Goal: Transaction & Acquisition: Book appointment/travel/reservation

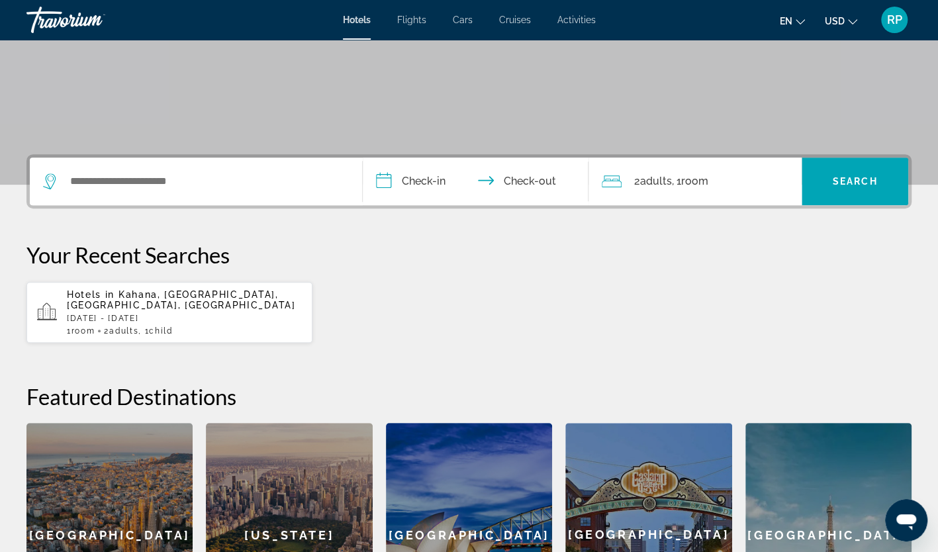
scroll to position [213, 0]
click at [55, 180] on icon "Search widget" at bounding box center [51, 181] width 16 height 16
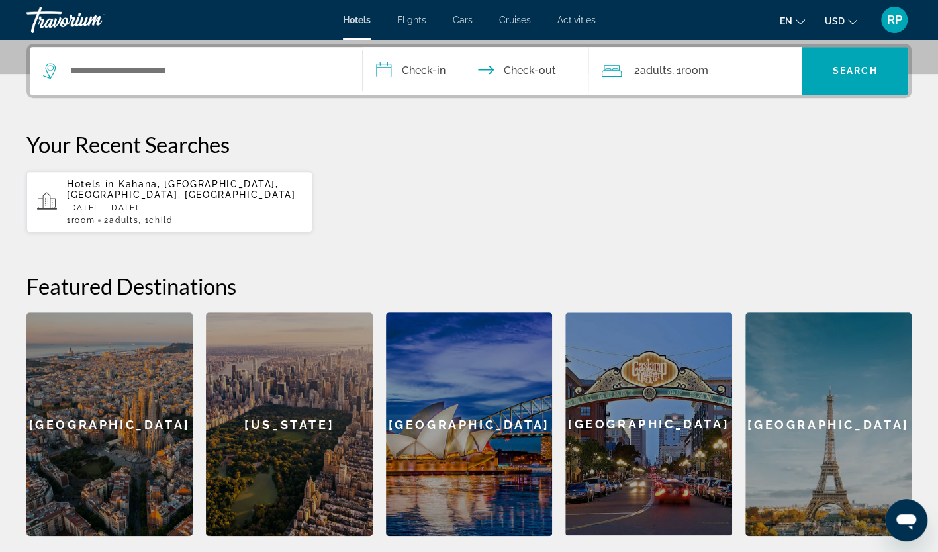
scroll to position [323, 0]
click at [181, 64] on input "Search widget" at bounding box center [205, 71] width 273 height 20
click at [167, 197] on p "Hotels in [GEOGRAPHIC_DATA], [GEOGRAPHIC_DATA], [GEOGRAPHIC_DATA], [GEOGRAPHIC_…" at bounding box center [184, 189] width 235 height 21
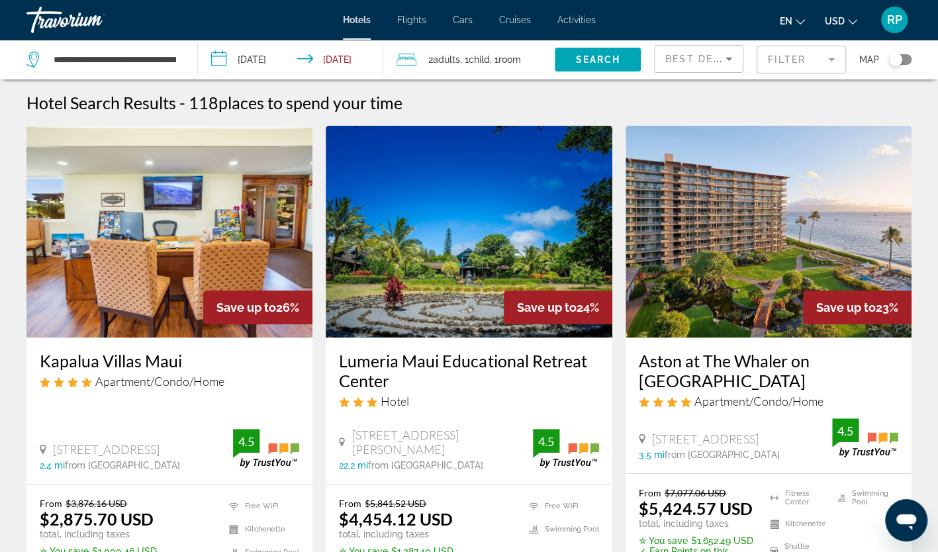
click at [910, 57] on div "Toggle map" at bounding box center [900, 59] width 23 height 11
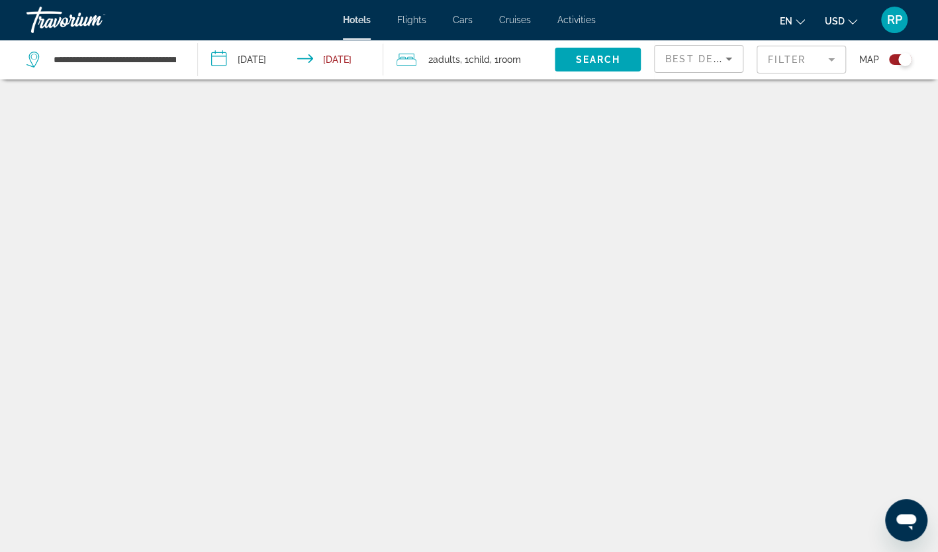
scroll to position [79, 0]
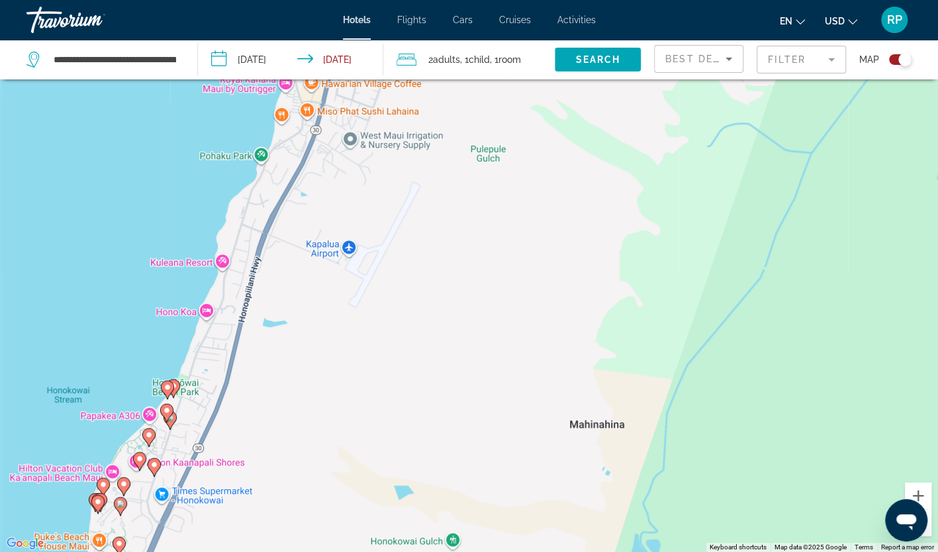
drag, startPoint x: 248, startPoint y: 204, endPoint x: 244, endPoint y: 586, distance: 382.1
click at [244, 473] on html "**********" at bounding box center [469, 197] width 938 height 552
click at [357, 170] on div "To activate drag with keyboard, press Alt + Enter. Once in keyboard drag state,…" at bounding box center [469, 276] width 938 height 552
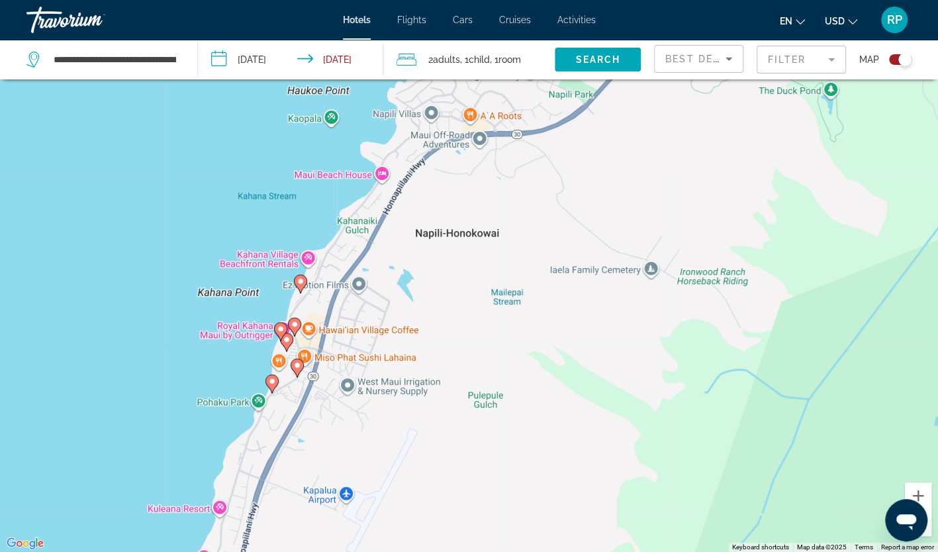
drag, startPoint x: 373, startPoint y: 165, endPoint x: 371, endPoint y: 413, distance: 248.3
click at [371, 413] on div "To activate drag with keyboard, press Alt + Enter. Once in keyboard drag state,…" at bounding box center [469, 276] width 938 height 552
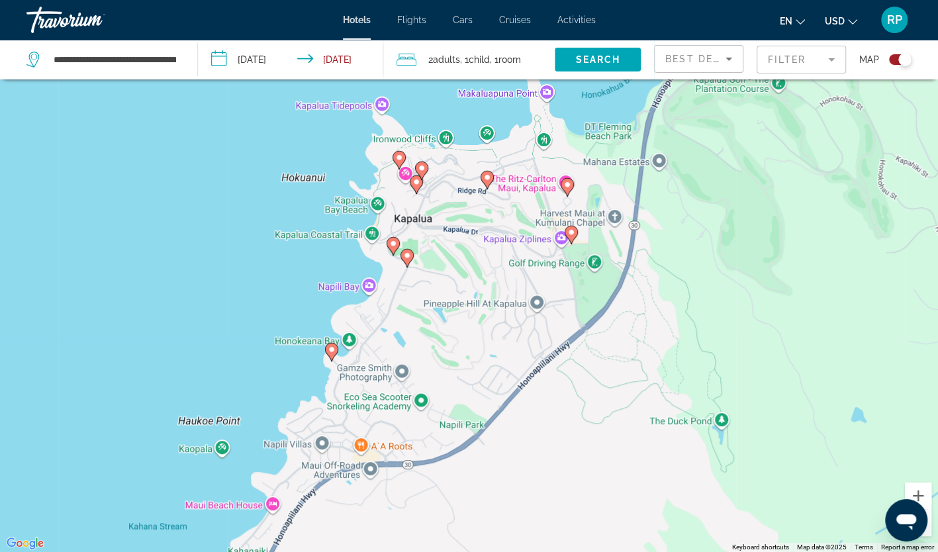
drag, startPoint x: 449, startPoint y: 254, endPoint x: 340, endPoint y: 586, distance: 349.3
click at [340, 473] on html "**********" at bounding box center [469, 197] width 938 height 552
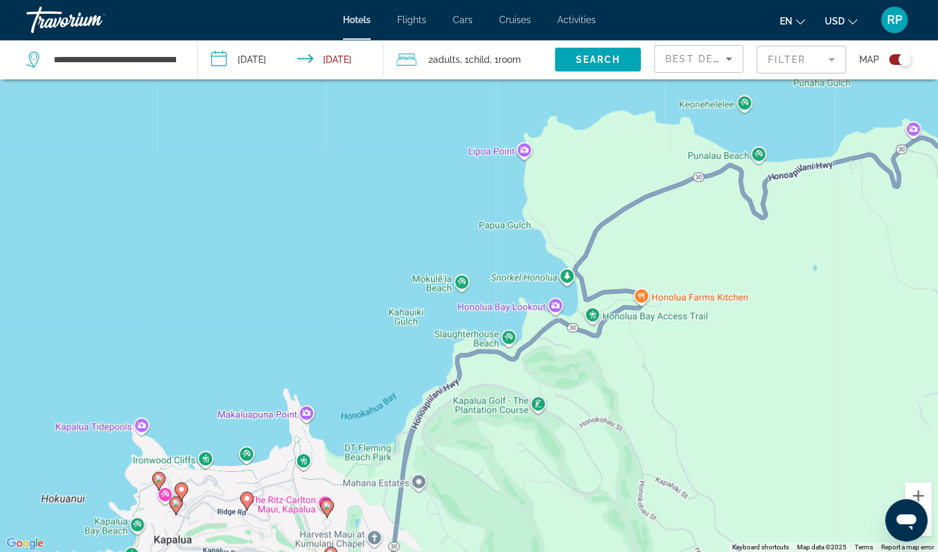
drag, startPoint x: 518, startPoint y: 263, endPoint x: 276, endPoint y: 586, distance: 403.5
click at [276, 473] on html "**********" at bounding box center [469, 197] width 938 height 552
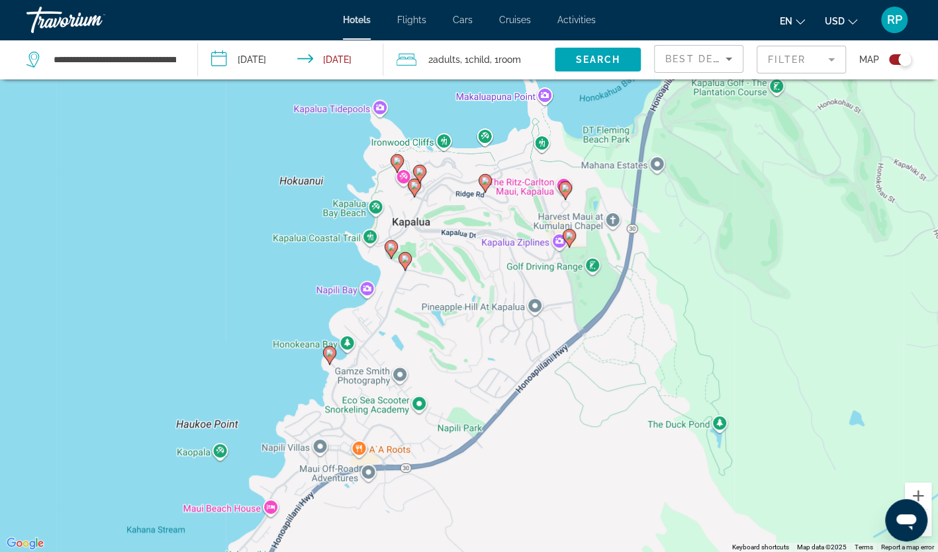
drag, startPoint x: 490, startPoint y: 446, endPoint x: 728, endPoint y: 124, distance: 400.5
click at [728, 124] on div "To activate drag with keyboard, press Alt + Enter. Once in keyboard drag state,…" at bounding box center [469, 276] width 938 height 552
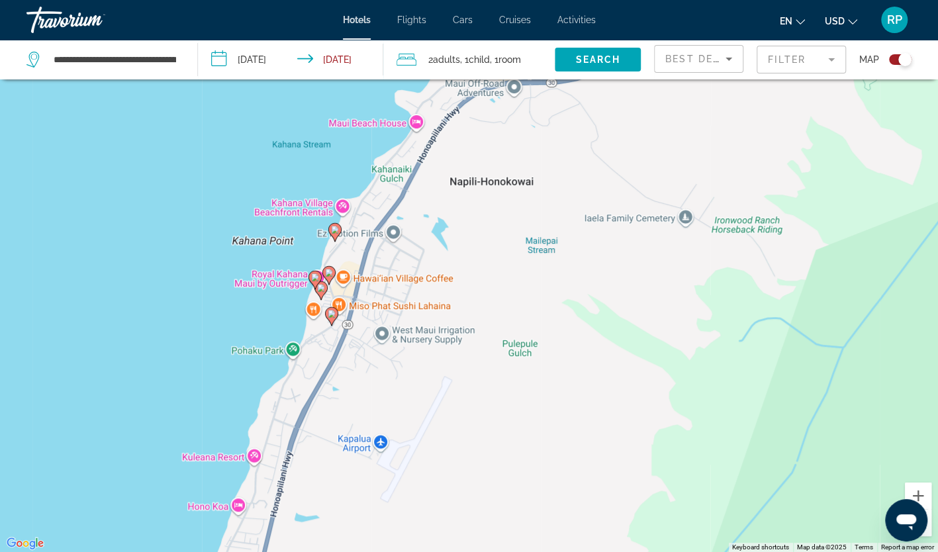
drag, startPoint x: 479, startPoint y: 387, endPoint x: 625, endPoint y: 1, distance: 413.2
click at [625, 1] on div "**********" at bounding box center [469, 197] width 938 height 552
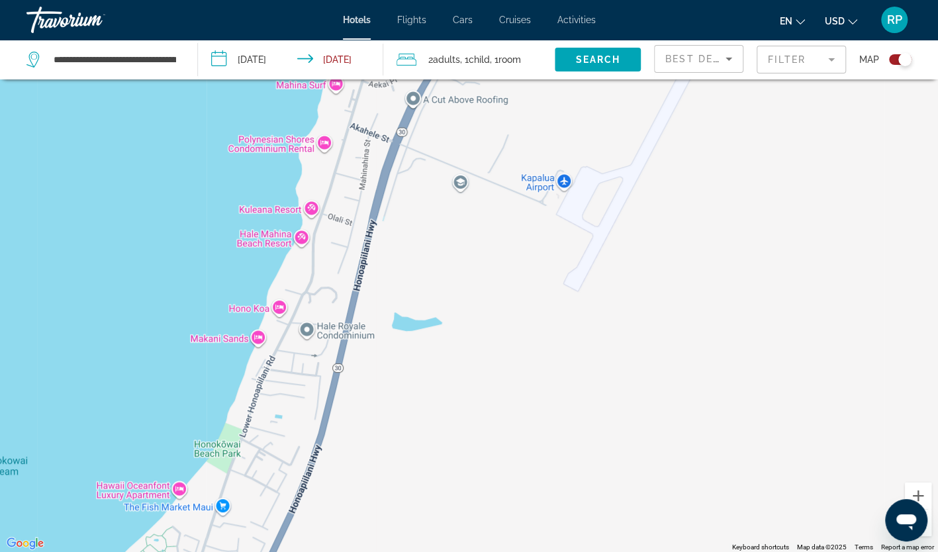
drag, startPoint x: 479, startPoint y: 295, endPoint x: 662, endPoint y: -46, distance: 386.3
click at [662, 0] on html "**********" at bounding box center [469, 197] width 938 height 552
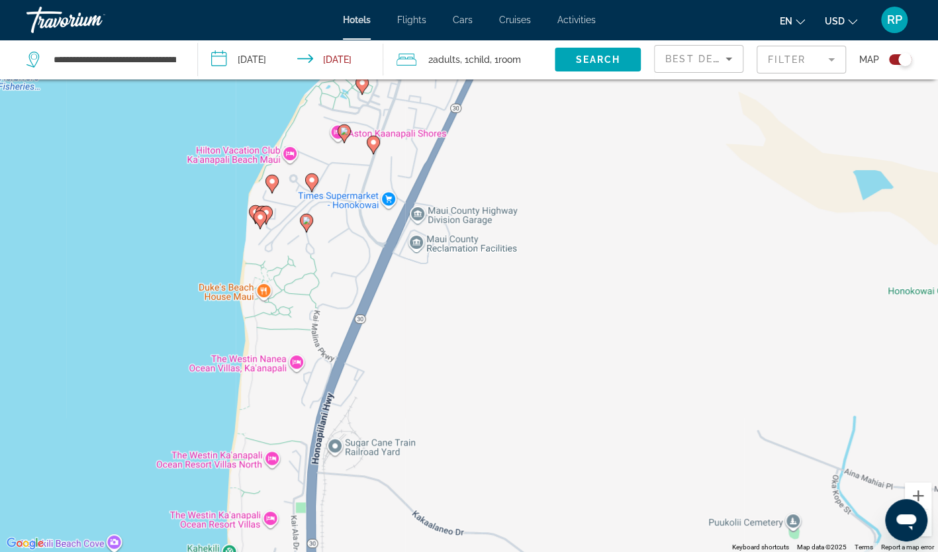
drag, startPoint x: 379, startPoint y: 432, endPoint x: 583, endPoint y: -49, distance: 522.5
click at [583, 0] on html "**********" at bounding box center [469, 197] width 938 height 552
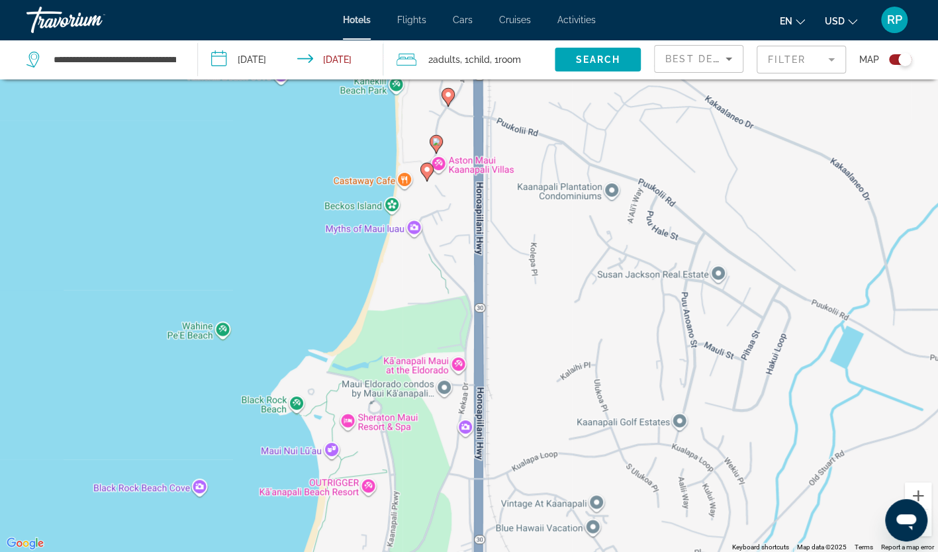
drag, startPoint x: 415, startPoint y: 424, endPoint x: 581, endPoint y: -49, distance: 502.0
click at [581, 0] on html "**********" at bounding box center [469, 197] width 938 height 552
click at [928, 534] on button "Zoom out" at bounding box center [918, 523] width 26 height 26
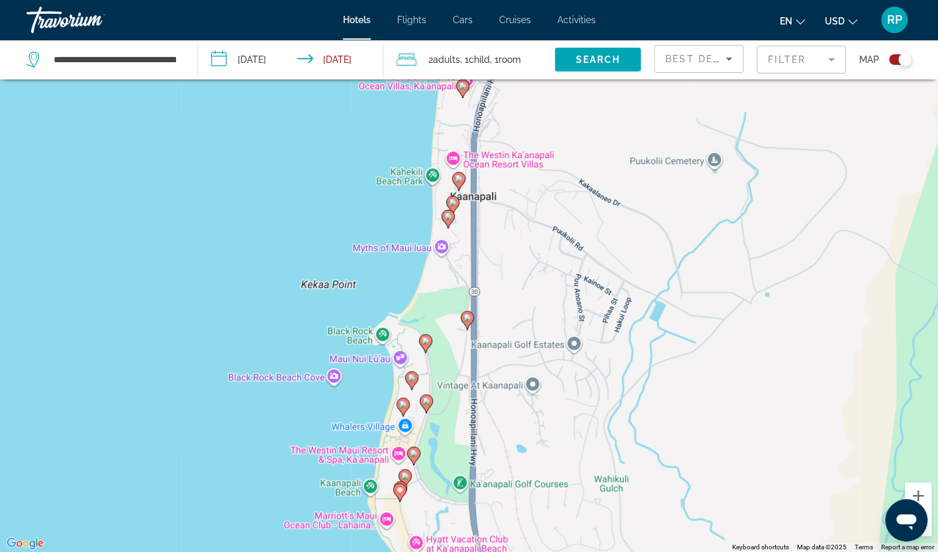
click at [928, 534] on button "Zoom out" at bounding box center [918, 523] width 26 height 26
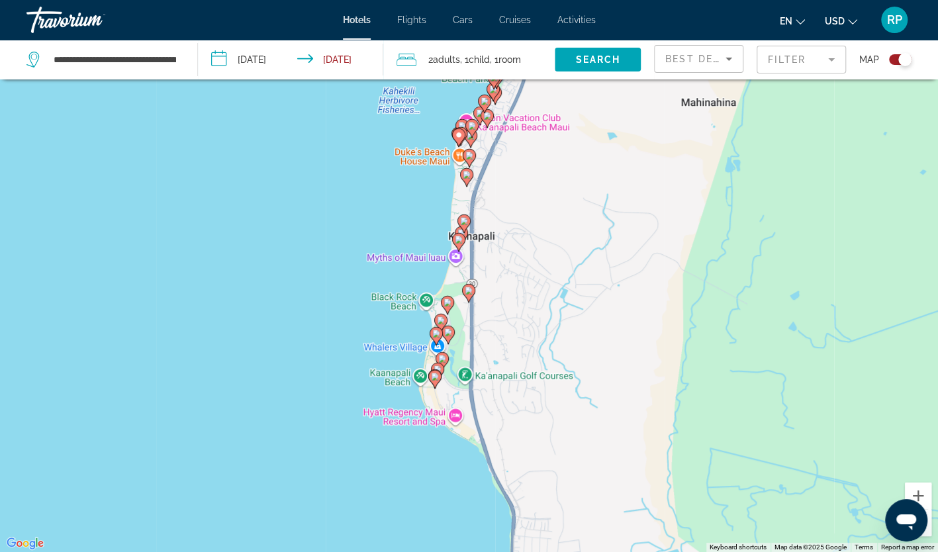
click at [928, 534] on button "Zoom out" at bounding box center [918, 523] width 26 height 26
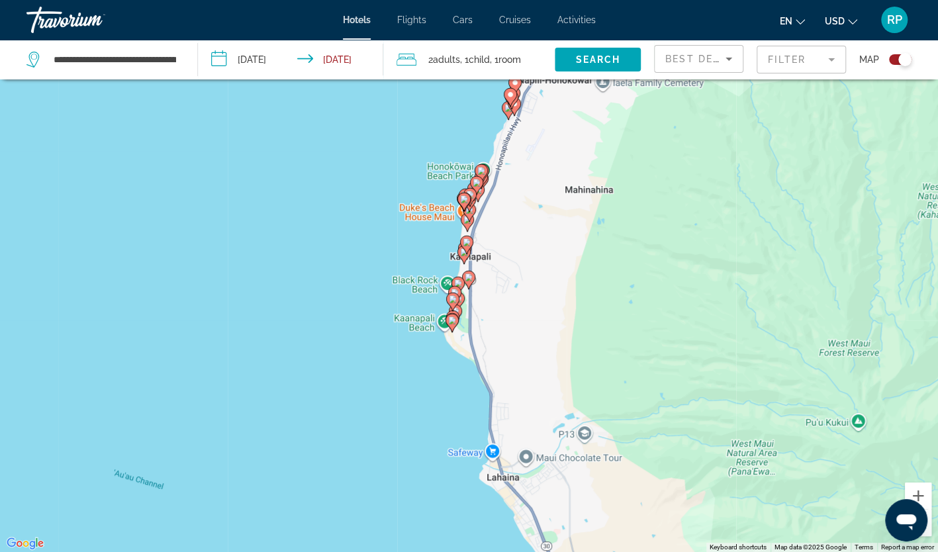
click at [928, 534] on button "Zoom out" at bounding box center [918, 523] width 26 height 26
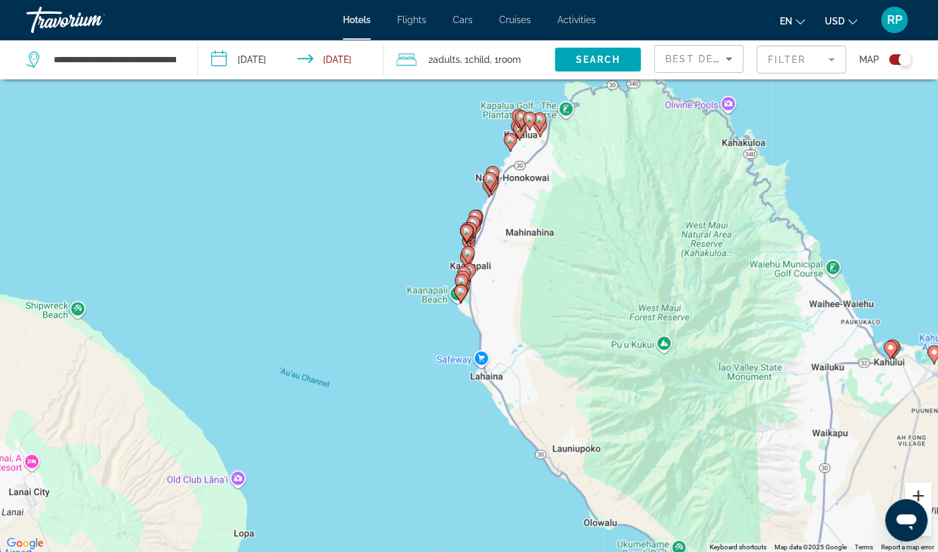
click at [922, 490] on button "Zoom in" at bounding box center [918, 496] width 26 height 26
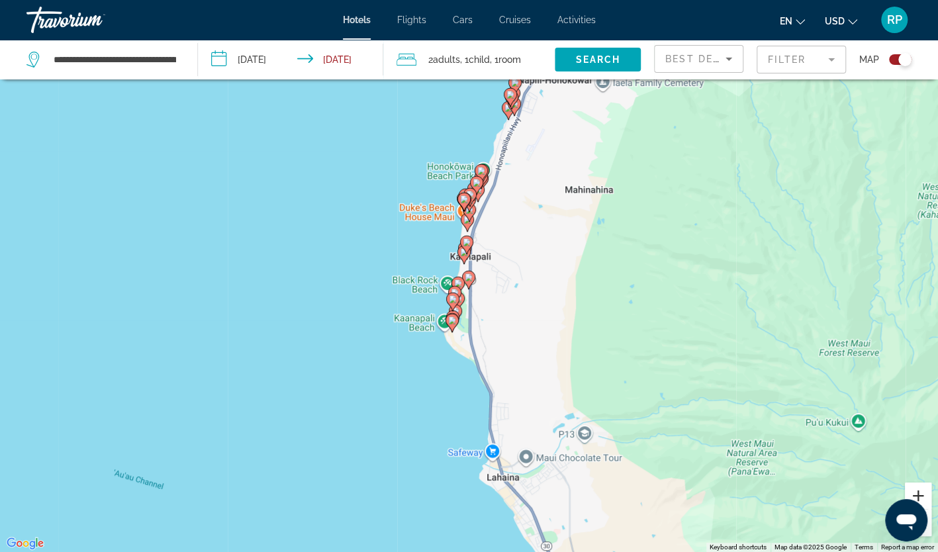
click at [922, 490] on button "Zoom in" at bounding box center [918, 496] width 26 height 26
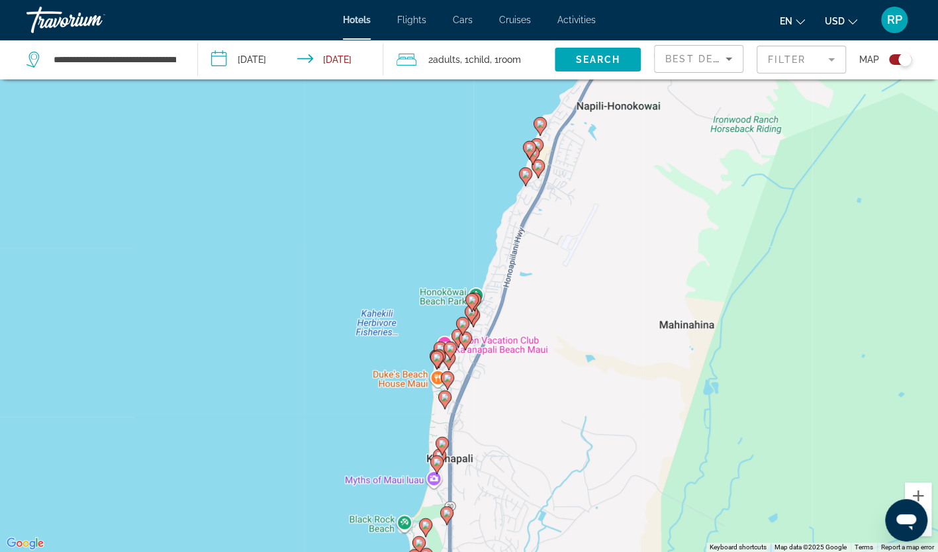
drag, startPoint x: 553, startPoint y: 153, endPoint x: 528, endPoint y: 379, distance: 227.2
click at [528, 379] on div "To activate drag with keyboard, press Alt + Enter. Once in keyboard drag state,…" at bounding box center [469, 276] width 938 height 552
click at [924, 497] on button "Zoom in" at bounding box center [918, 496] width 26 height 26
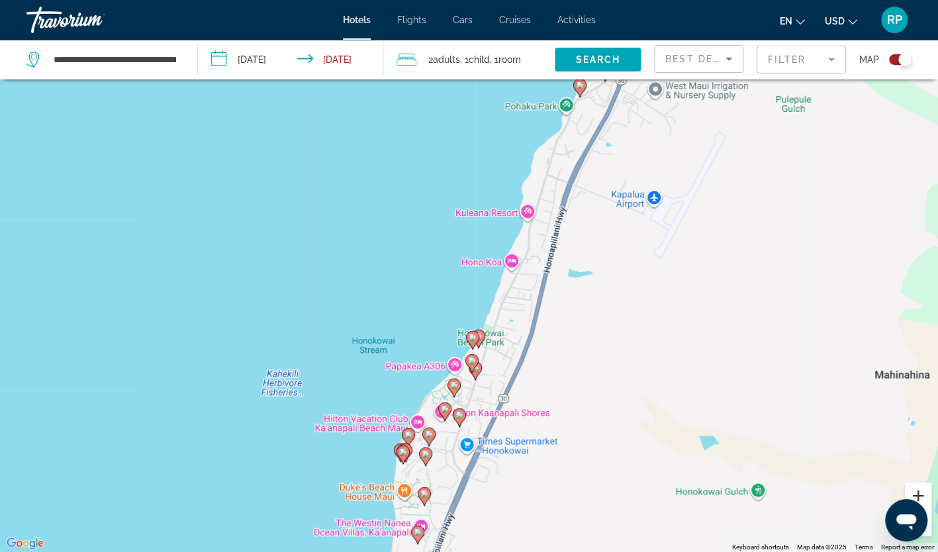
click at [918, 494] on button "Zoom in" at bounding box center [918, 496] width 26 height 26
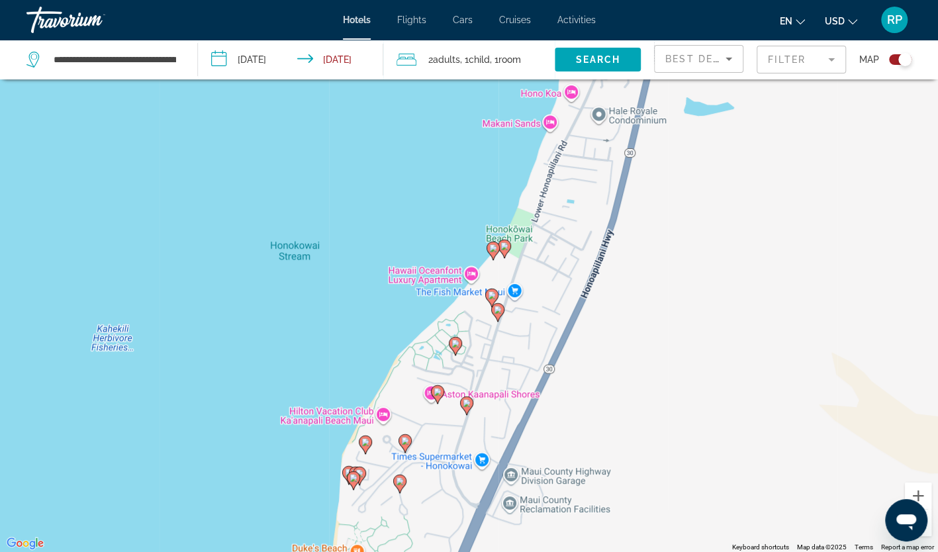
drag, startPoint x: 519, startPoint y: 488, endPoint x: 534, endPoint y: 319, distance: 169.5
click at [536, 322] on div "To activate drag with keyboard, press Alt + Enter. Once in keyboard drag state,…" at bounding box center [469, 276] width 938 height 552
click at [922, 494] on button "Zoom in" at bounding box center [918, 496] width 26 height 26
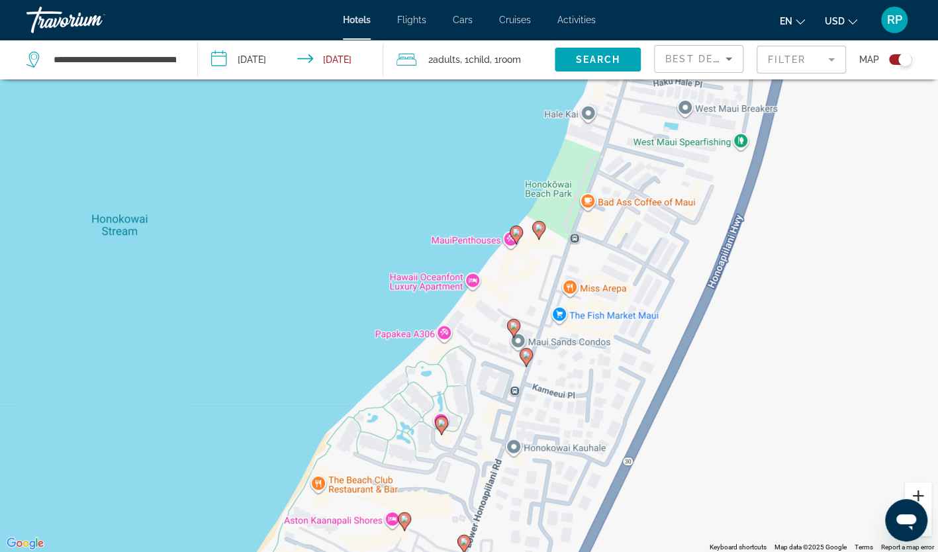
click at [918, 492] on button "Zoom in" at bounding box center [918, 496] width 26 height 26
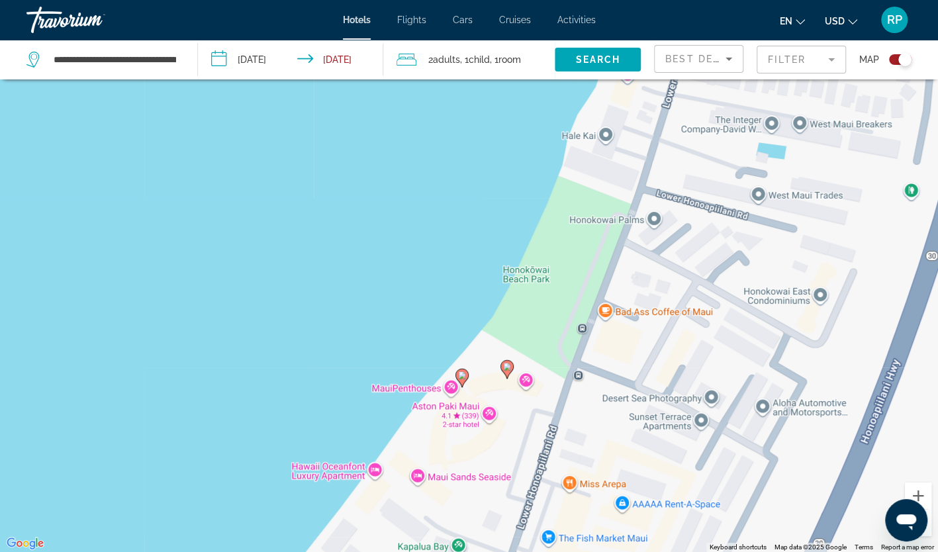
drag, startPoint x: 583, startPoint y: 277, endPoint x: 478, endPoint y: 454, distance: 206.3
click at [478, 454] on div "To activate drag with keyboard, press Alt + Enter. Once in keyboard drag state,…" at bounding box center [469, 276] width 938 height 552
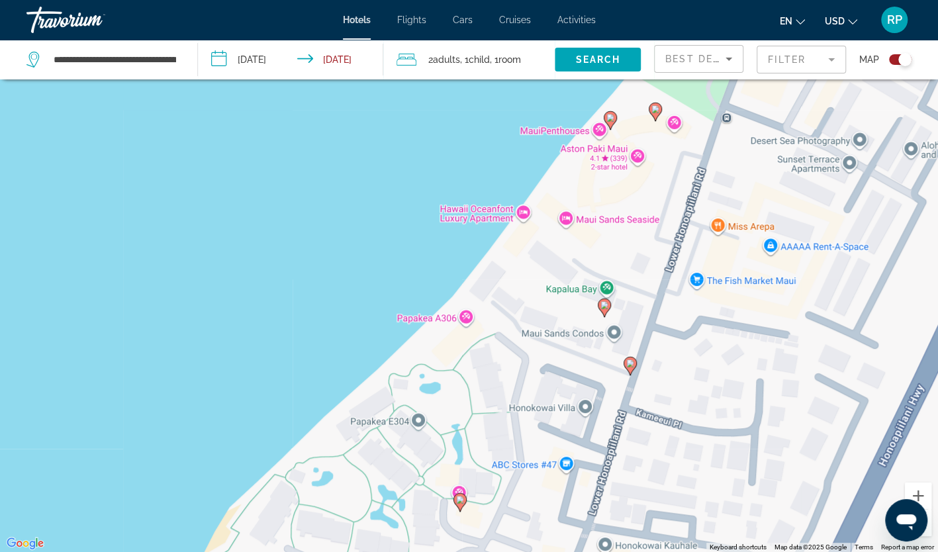
drag, startPoint x: 516, startPoint y: 438, endPoint x: 665, endPoint y: 179, distance: 298.4
click at [665, 179] on div "To activate drag with keyboard, press Alt + Enter. Once in keyboard drag state,…" at bounding box center [469, 276] width 938 height 552
click at [916, 485] on button "Zoom in" at bounding box center [918, 496] width 26 height 26
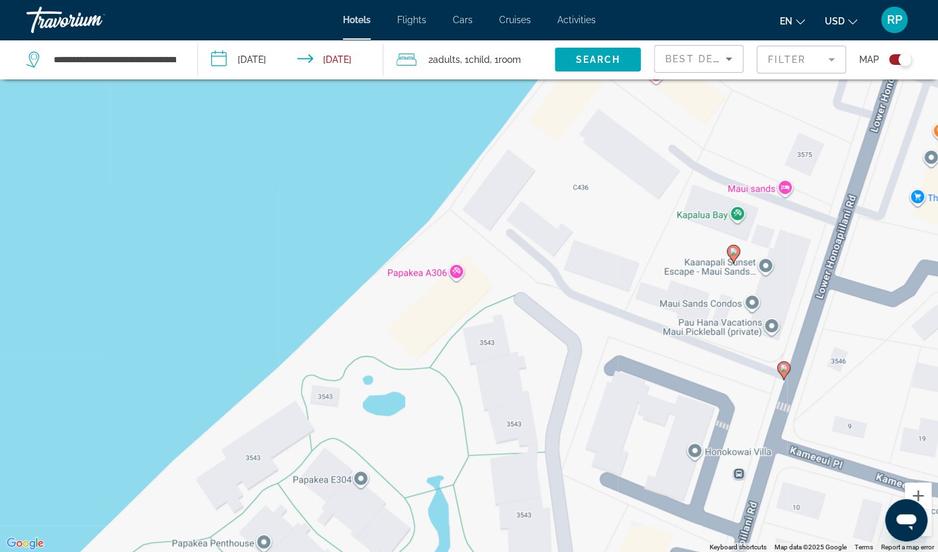
drag, startPoint x: 528, startPoint y: 401, endPoint x: 522, endPoint y: 301, distance: 100.2
click at [522, 301] on div "To activate drag with keyboard, press Alt + Enter. Once in keyboard drag state,…" at bounding box center [469, 276] width 938 height 552
click at [570, 192] on div "To activate drag with keyboard, press Alt + Enter. Once in keyboard drag state,…" at bounding box center [469, 276] width 938 height 552
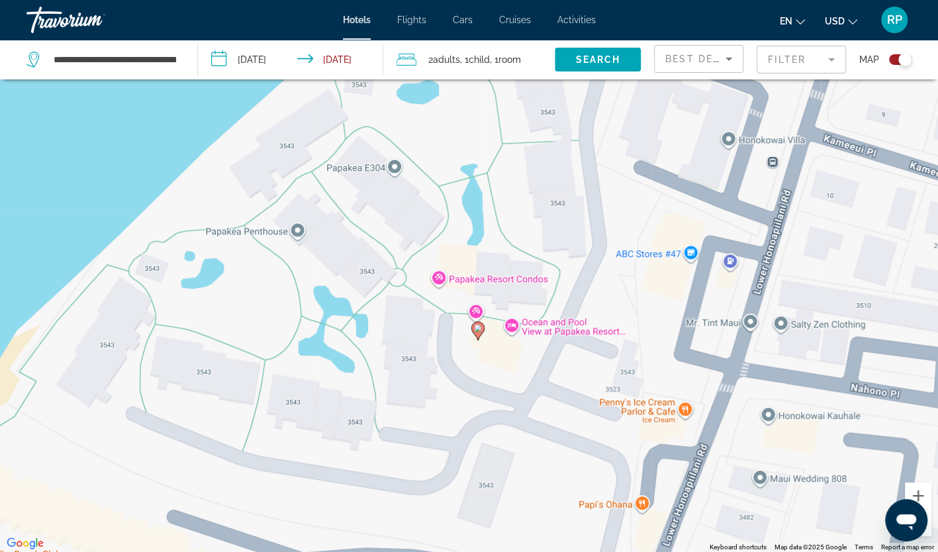
drag, startPoint x: 513, startPoint y: 330, endPoint x: 541, endPoint y: 28, distance: 303.2
click at [541, 28] on div "**********" at bounding box center [469, 197] width 938 height 552
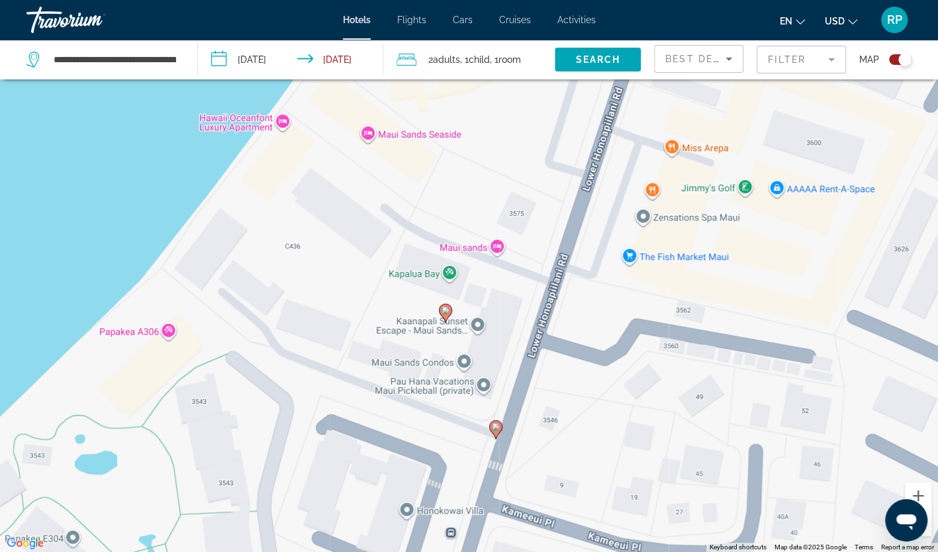
drag, startPoint x: 621, startPoint y: 227, endPoint x: 303, endPoint y: 586, distance: 479.4
click at [303, 473] on html "**********" at bounding box center [469, 197] width 938 height 552
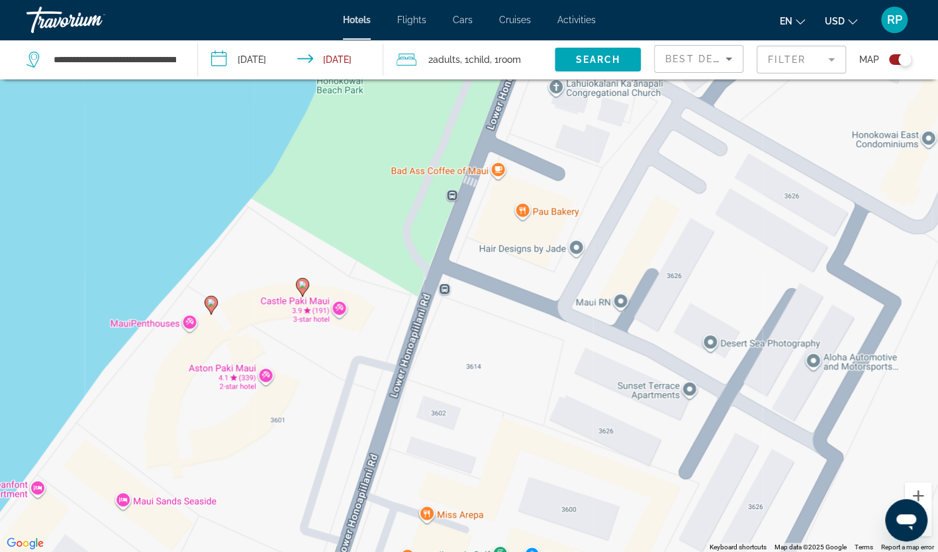
drag, startPoint x: 560, startPoint y: 219, endPoint x: 315, endPoint y: 582, distance: 438.4
click at [315, 473] on html "**********" at bounding box center [469, 197] width 938 height 552
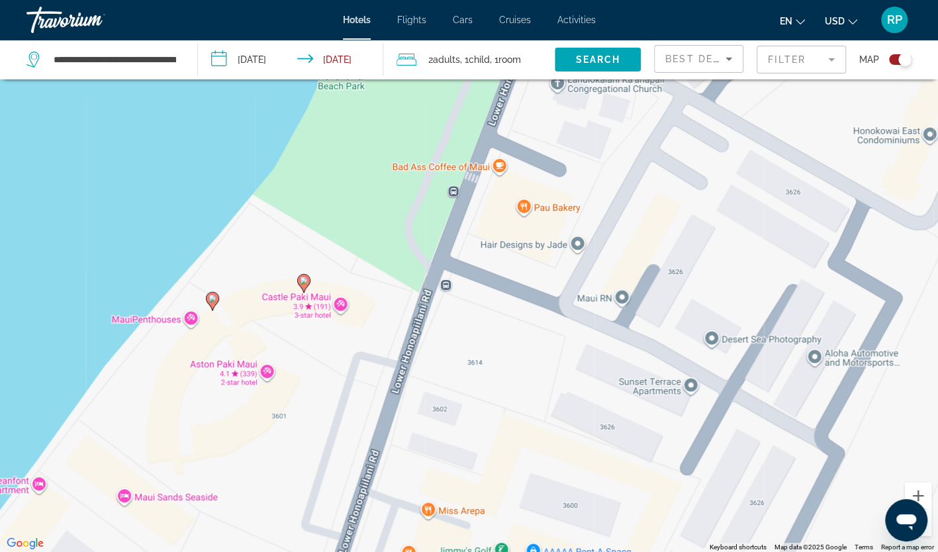
click at [928, 529] on button "Zoom out" at bounding box center [918, 523] width 26 height 26
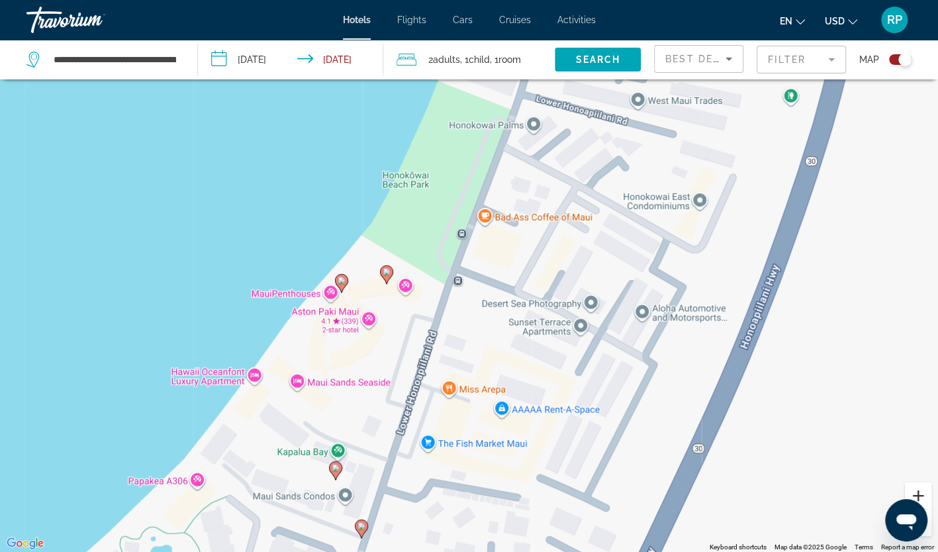
click at [918, 491] on button "Zoom in" at bounding box center [918, 496] width 26 height 26
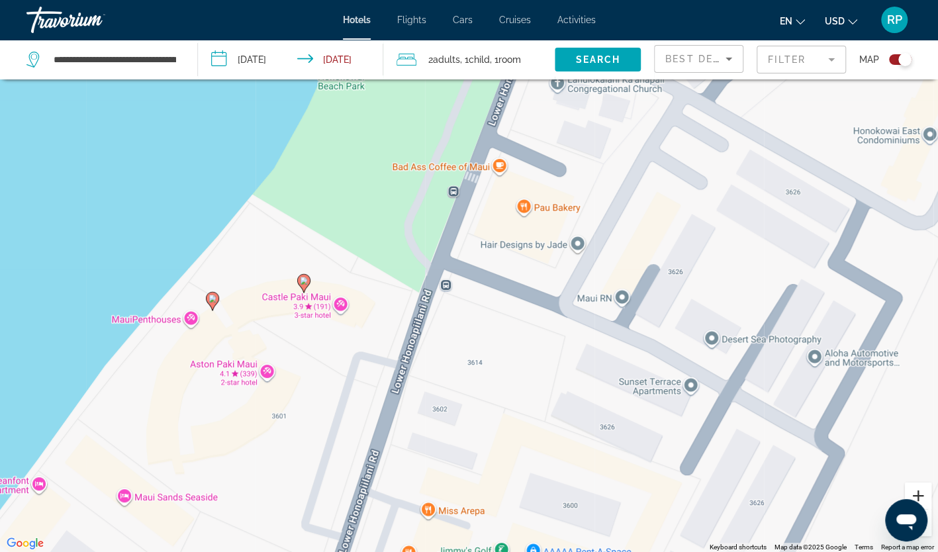
click at [918, 491] on button "Zoom in" at bounding box center [918, 496] width 26 height 26
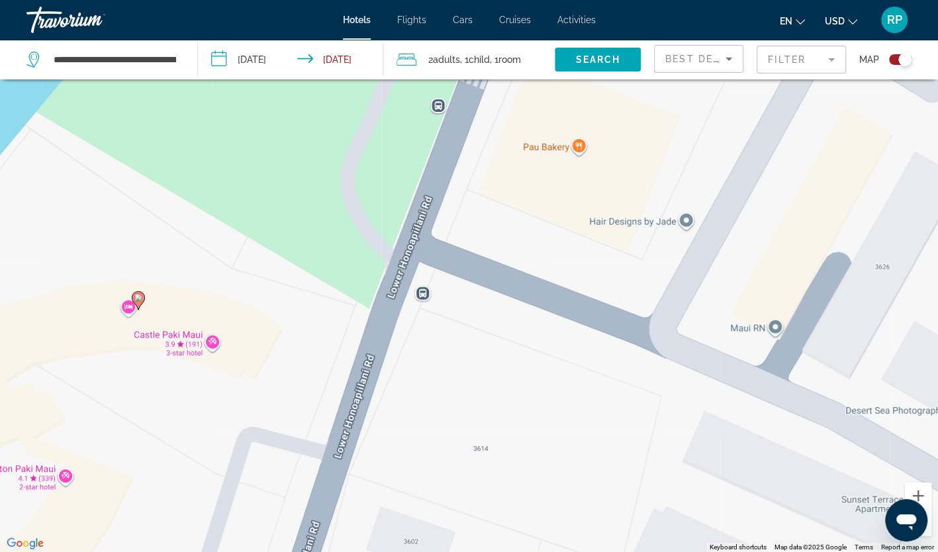
click at [211, 343] on div "To activate drag with keyboard, press Alt + Enter. Once in keyboard drag state,…" at bounding box center [469, 276] width 938 height 552
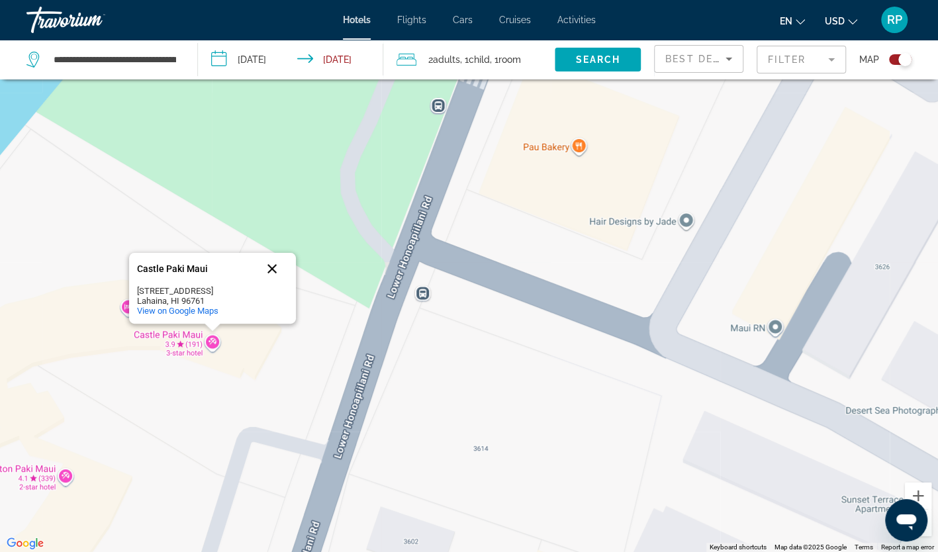
click at [274, 264] on button "Close" at bounding box center [272, 269] width 32 height 32
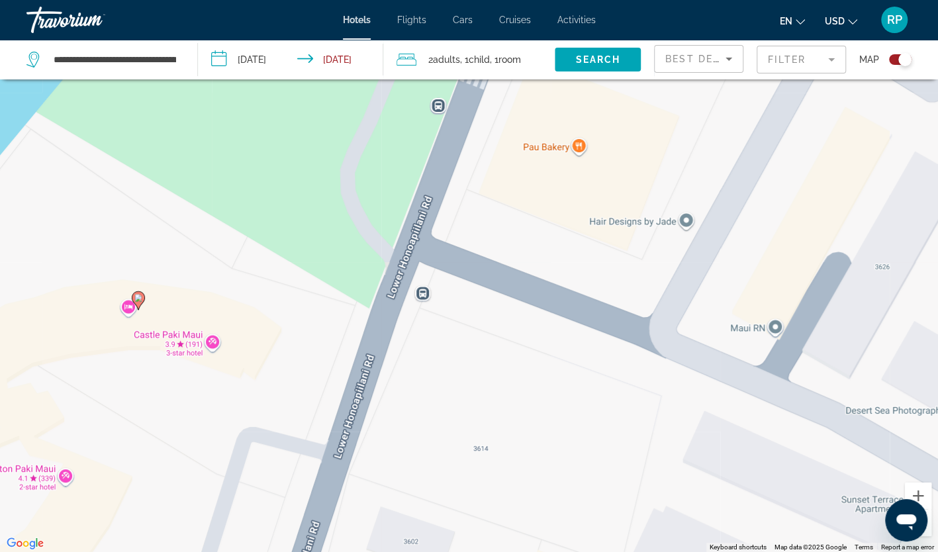
click at [127, 313] on div "To activate drag with keyboard, press Alt + Enter. Once in keyboard drag state,…" at bounding box center [469, 276] width 938 height 552
click at [215, 342] on div "To activate drag with keyboard, press Alt + Enter. Once in keyboard drag state,…" at bounding box center [469, 276] width 938 height 552
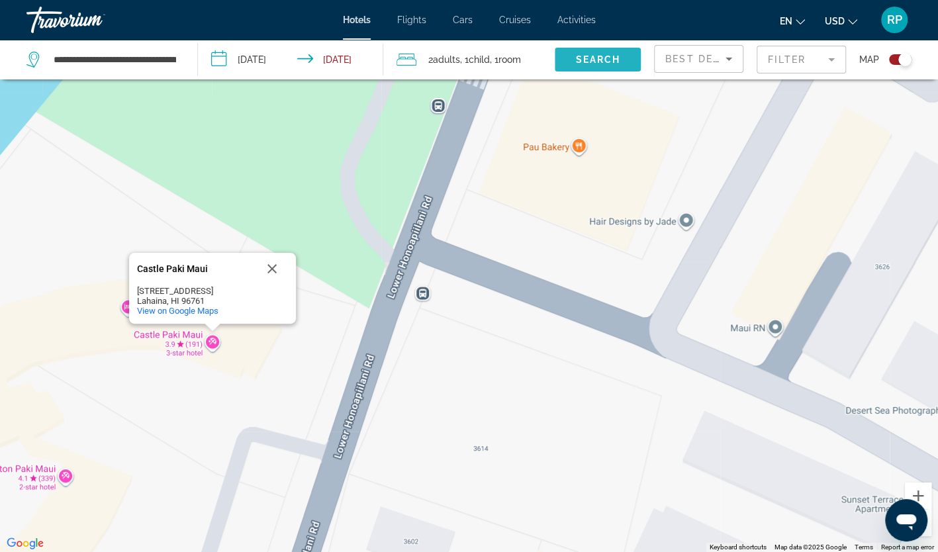
click at [579, 63] on span "Search" at bounding box center [597, 59] width 45 height 11
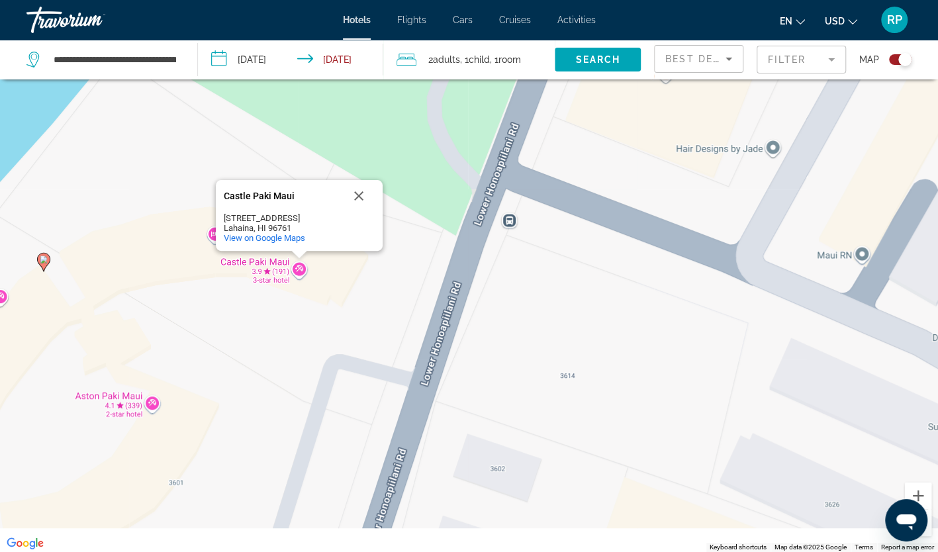
drag, startPoint x: 307, startPoint y: 373, endPoint x: 475, endPoint y: 256, distance: 205.4
click at [475, 256] on div "To activate drag with keyboard, press Alt + Enter. Once in keyboard drag state,…" at bounding box center [469, 276] width 938 height 552
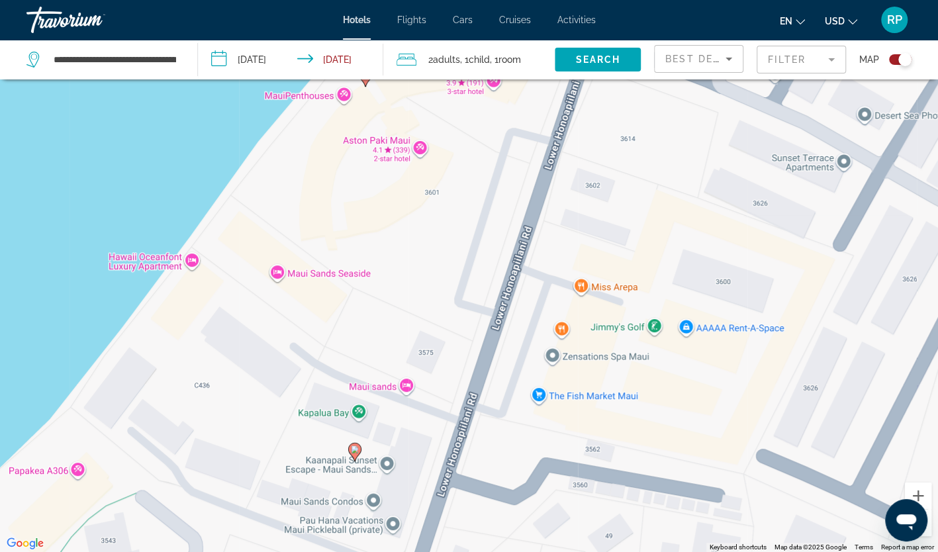
drag, startPoint x: 330, startPoint y: 469, endPoint x: 355, endPoint y: 330, distance: 142.0
click at [355, 330] on div "To activate drag with keyboard, press Alt + Enter. Once in keyboard drag state,…" at bounding box center [469, 276] width 938 height 552
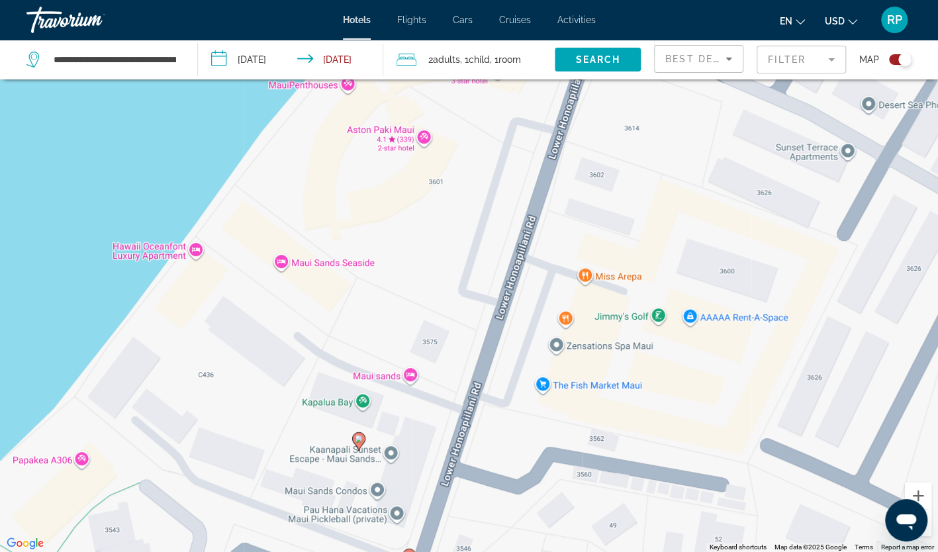
click at [392, 455] on div "To activate drag with keyboard, press Alt + Enter. Once in keyboard drag state,…" at bounding box center [469, 276] width 938 height 552
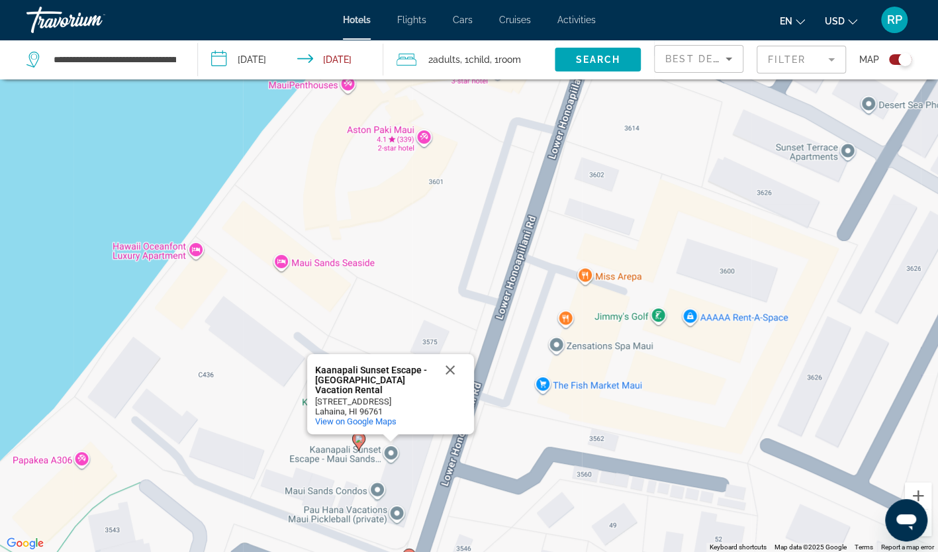
click at [407, 334] on div "To activate drag with keyboard, press Alt + Enter. Once in keyboard drag state,…" at bounding box center [469, 276] width 938 height 552
click at [454, 382] on button "Close" at bounding box center [450, 370] width 32 height 32
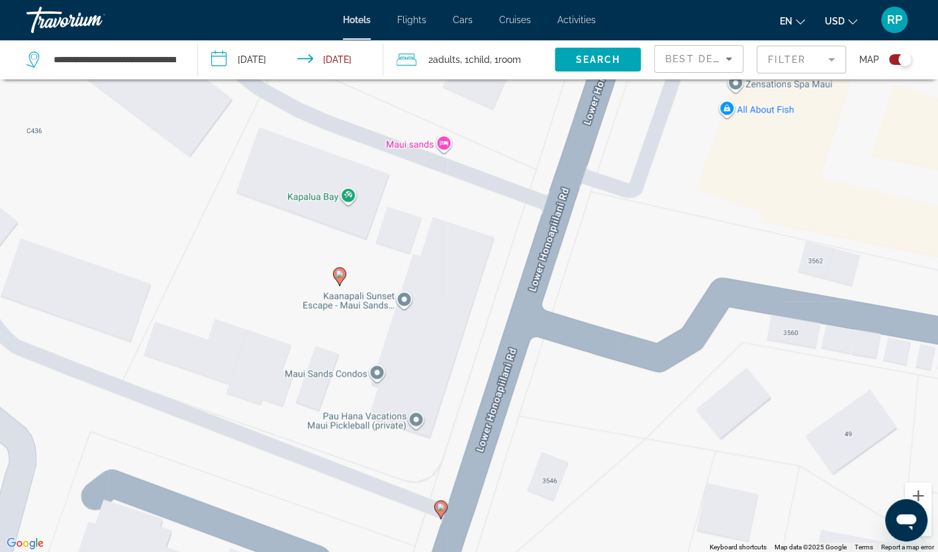
drag, startPoint x: 401, startPoint y: 422, endPoint x: 477, endPoint y: 186, distance: 247.9
click at [477, 186] on div "To activate drag with keyboard, press Alt + Enter. Once in keyboard drag state,…" at bounding box center [469, 276] width 938 height 552
click at [444, 146] on div "To activate drag with keyboard, press Alt + Enter. Once in keyboard drag state,…" at bounding box center [469, 276] width 938 height 552
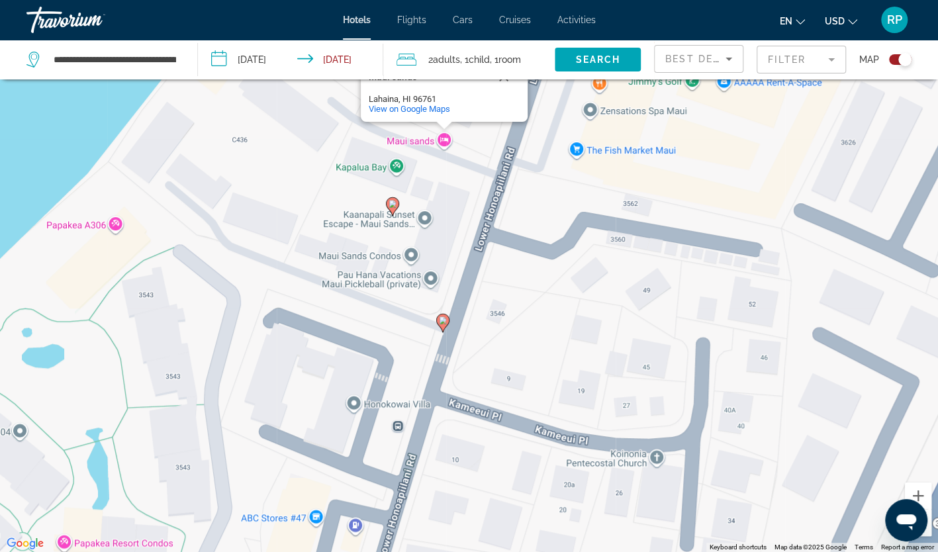
click at [925, 534] on button "Zoom out" at bounding box center [918, 523] width 26 height 26
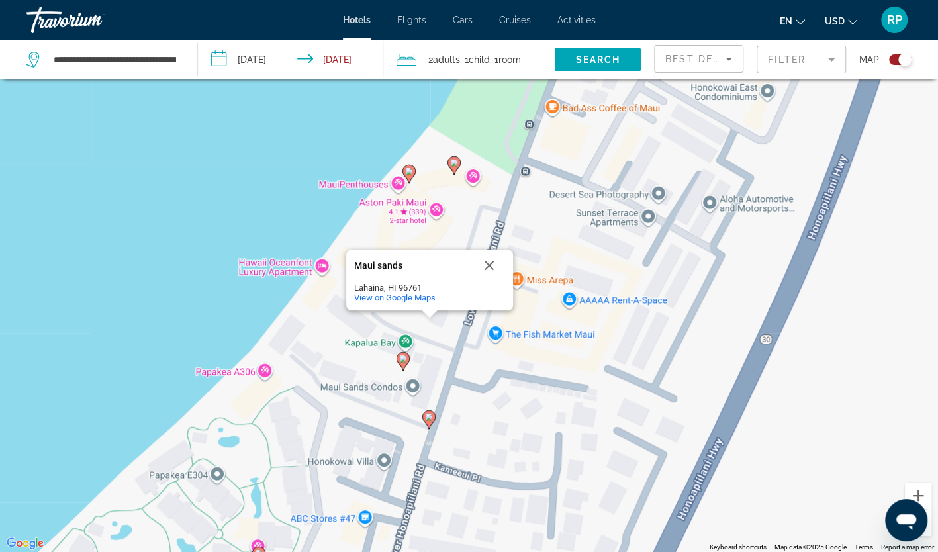
drag, startPoint x: 480, startPoint y: 441, endPoint x: 453, endPoint y: 568, distance: 130.0
click at [453, 473] on html "**********" at bounding box center [469, 197] width 938 height 552
click at [491, 264] on button "Close" at bounding box center [489, 266] width 32 height 32
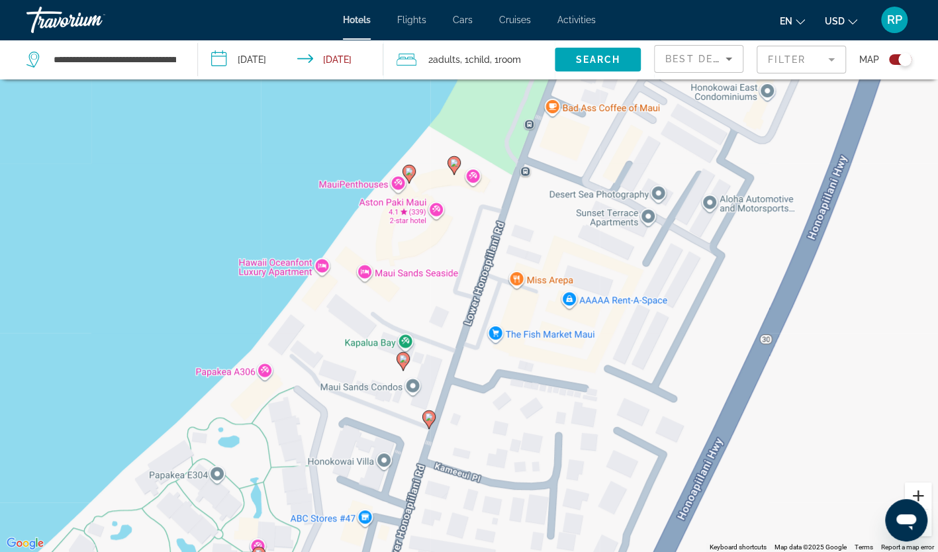
click at [924, 493] on button "Zoom in" at bounding box center [918, 496] width 26 height 26
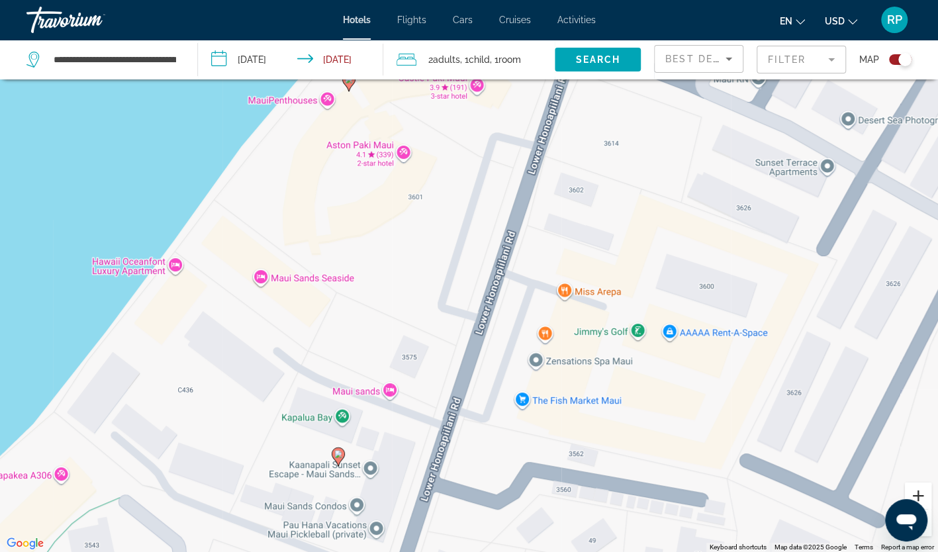
click at [924, 493] on button "Zoom in" at bounding box center [918, 496] width 26 height 26
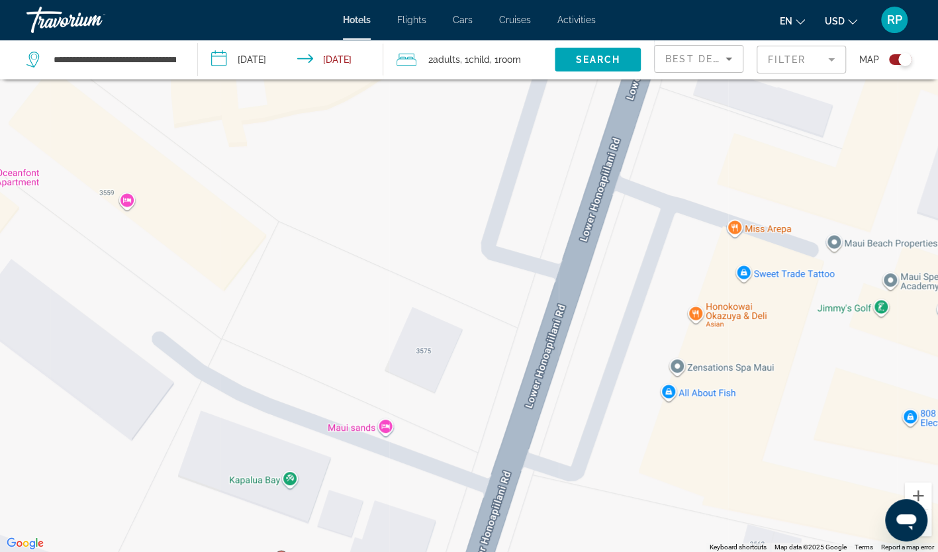
drag, startPoint x: 317, startPoint y: 315, endPoint x: 399, endPoint y: 230, distance: 118.0
click at [399, 230] on div "To activate drag with keyboard, press Alt + Enter. Once in keyboard drag state,…" at bounding box center [469, 276] width 938 height 552
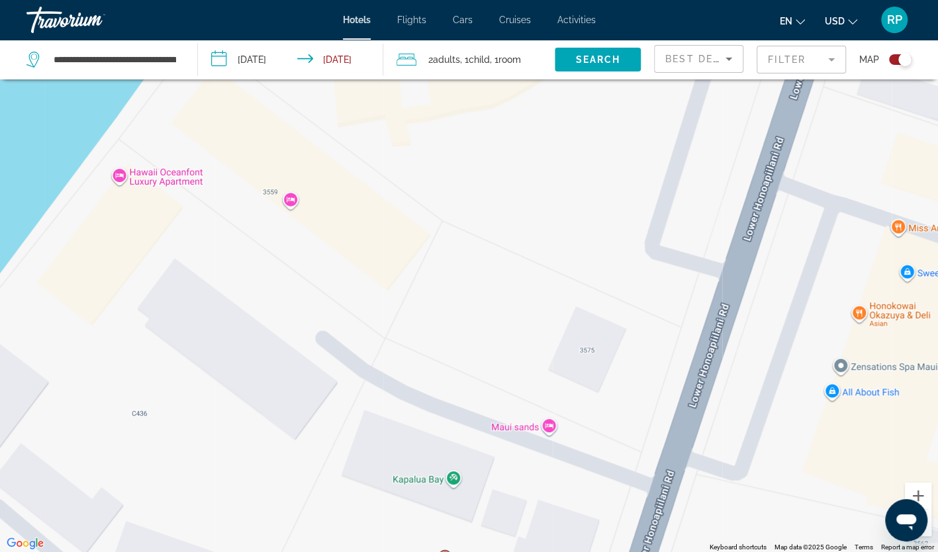
drag, startPoint x: 352, startPoint y: 295, endPoint x: 515, endPoint y: 295, distance: 162.2
click at [515, 295] on div "To activate drag with keyboard, press Alt + Enter. Once in keyboard drag state,…" at bounding box center [469, 276] width 938 height 552
click at [117, 173] on div "To activate drag with keyboard, press Alt + Enter. Once in keyboard drag state,…" at bounding box center [469, 276] width 938 height 552
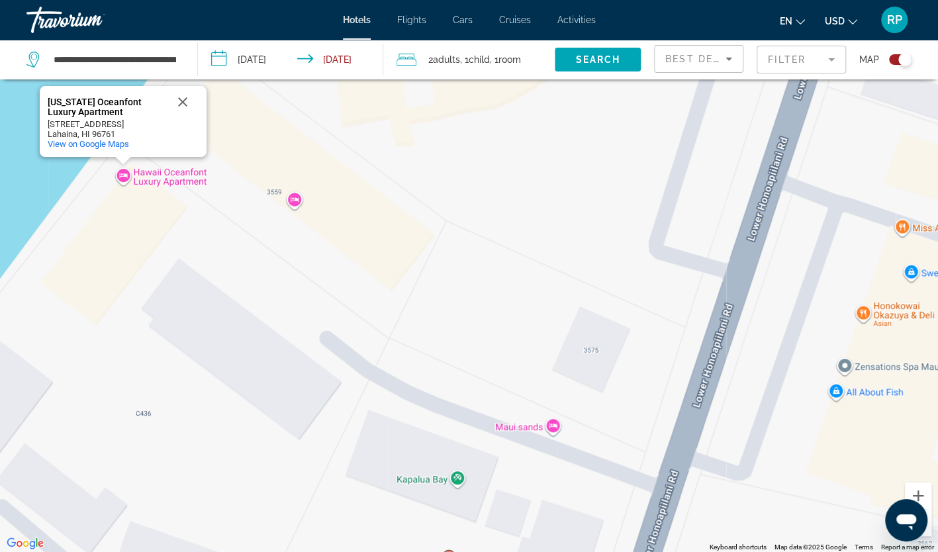
click at [118, 134] on div "Lahaina, HI 96761" at bounding box center [107, 134] width 119 height 10
click at [139, 105] on div "[US_STATE] Oceanfont Luxury Apartment" at bounding box center [107, 107] width 119 height 20
click at [226, 246] on div "To activate drag with keyboard, press Alt + Enter. Once in keyboard drag state,…" at bounding box center [469, 276] width 938 height 552
drag, startPoint x: 93, startPoint y: 103, endPoint x: 46, endPoint y: 98, distance: 46.7
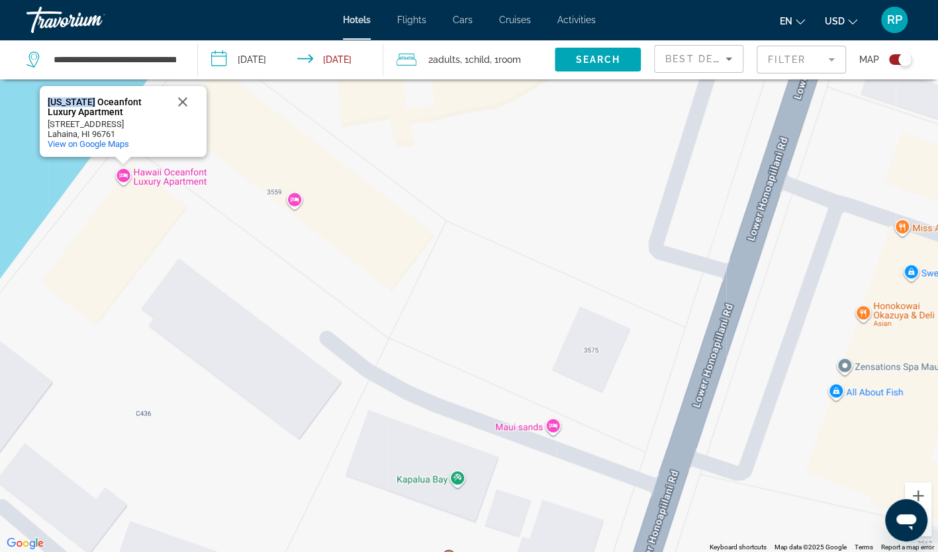
click at [46, 98] on div "[US_STATE] Oceanfont Luxury Apartment [US_STATE] Oceanfont Luxury Apartment [ST…" at bounding box center [123, 121] width 167 height 71
click at [40, 98] on div "[US_STATE] Oceanfont Luxury Apartment [US_STATE] Oceanfont Luxury Apartment [ST…" at bounding box center [123, 121] width 167 height 71
drag, startPoint x: 46, startPoint y: 97, endPoint x: 115, endPoint y: 110, distance: 70.0
click at [115, 110] on div "[US_STATE] Oceanfont Luxury Apartment [US_STATE] Oceanfont Luxury Apartment [ST…" at bounding box center [123, 121] width 167 height 71
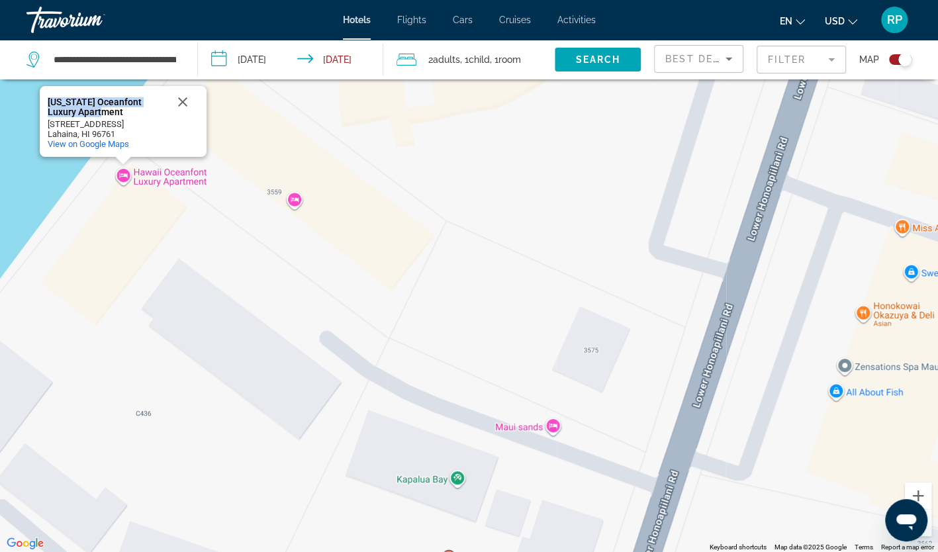
copy div "[US_STATE] Oceanfont Luxury Apartment"
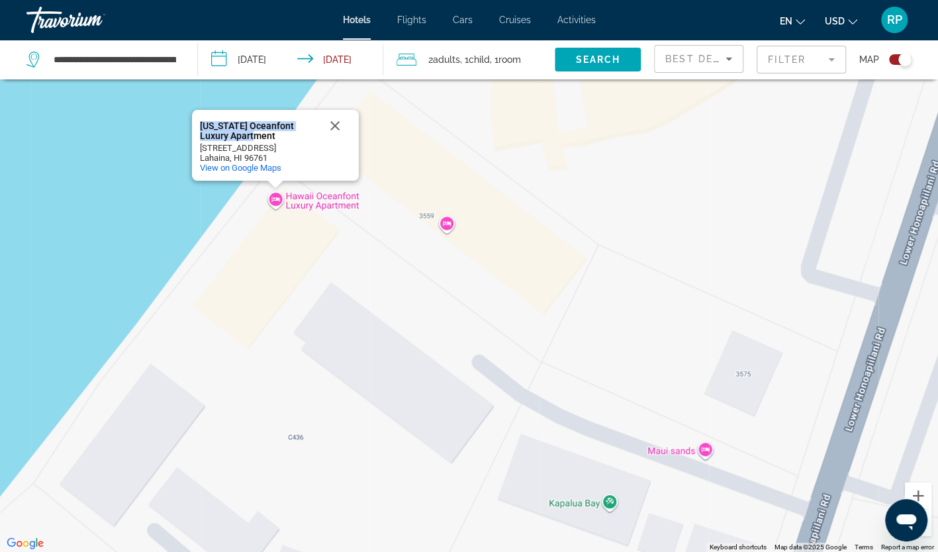
drag, startPoint x: 505, startPoint y: 391, endPoint x: 654, endPoint y: 428, distance: 154.2
click at [654, 428] on div "To activate drag with keyboard, press Alt + Enter. Once in keyboard drag state,…" at bounding box center [469, 276] width 938 height 552
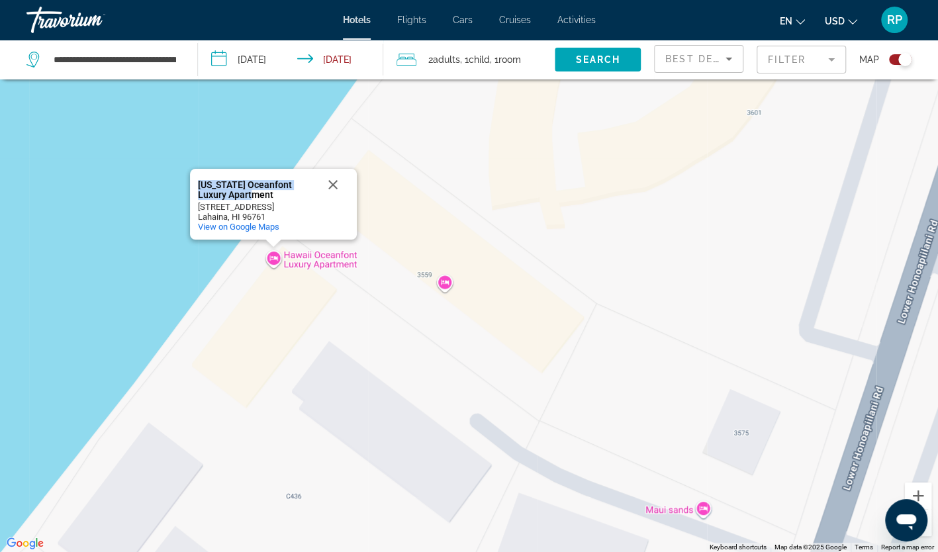
drag, startPoint x: 660, startPoint y: 401, endPoint x: 667, endPoint y: 413, distance: 13.4
click at [667, 413] on div "To activate drag with keyboard, press Alt + Enter. Once in keyboard drag state,…" at bounding box center [469, 276] width 938 height 552
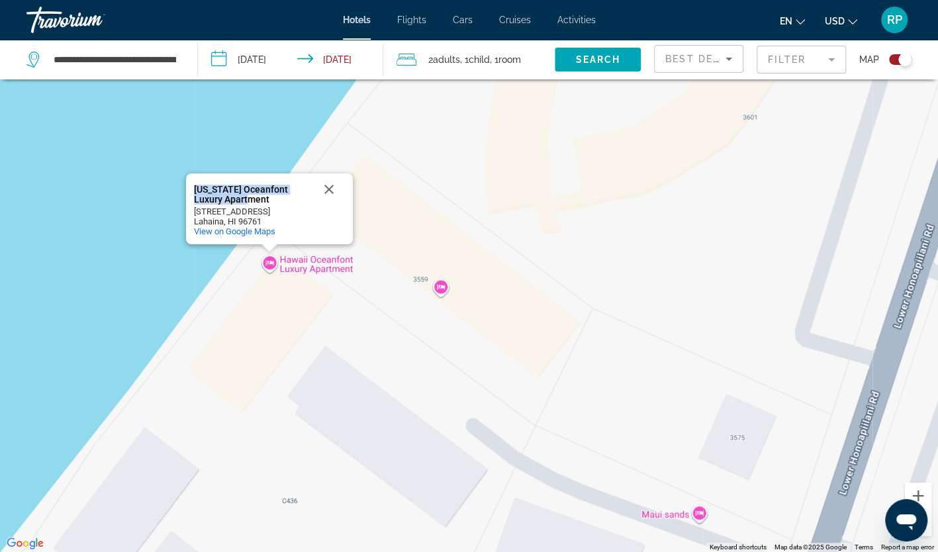
click at [322, 263] on div "To activate drag with keyboard, press Alt + Enter. Once in keyboard drag state,…" at bounding box center [469, 276] width 938 height 552
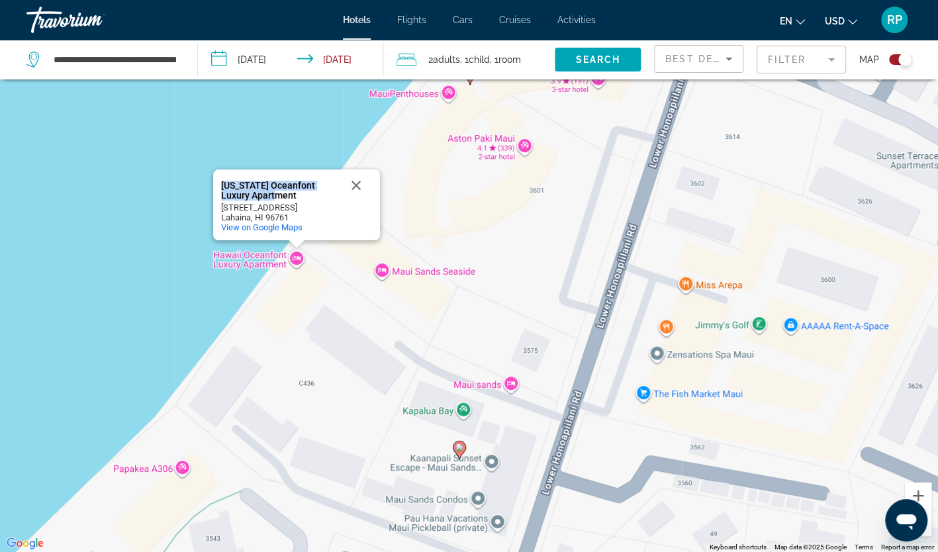
click at [462, 449] on image "Main content" at bounding box center [460, 448] width 8 height 8
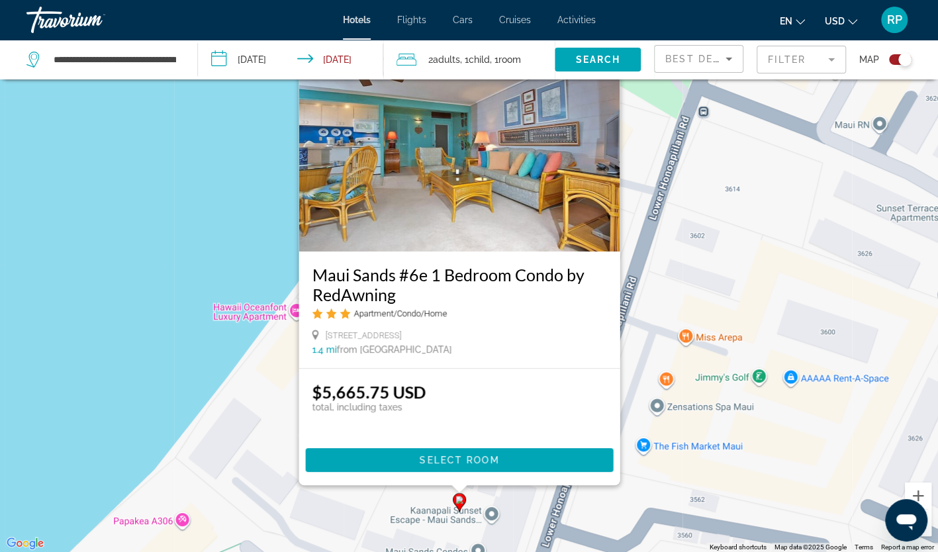
click at [123, 391] on div "To activate drag with keyboard, press Alt + Enter. Once in keyboard drag state,…" at bounding box center [469, 276] width 938 height 552
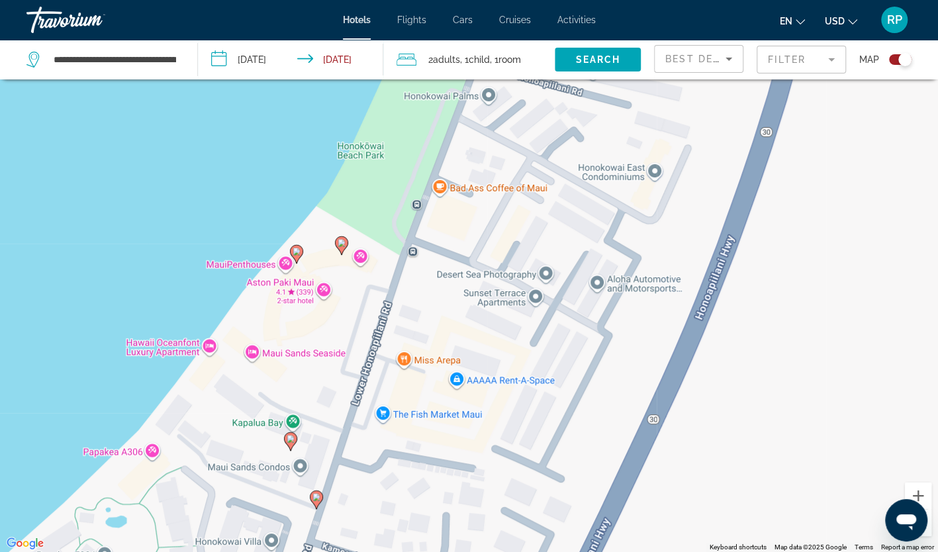
click at [294, 252] on image "Main content" at bounding box center [297, 252] width 8 height 8
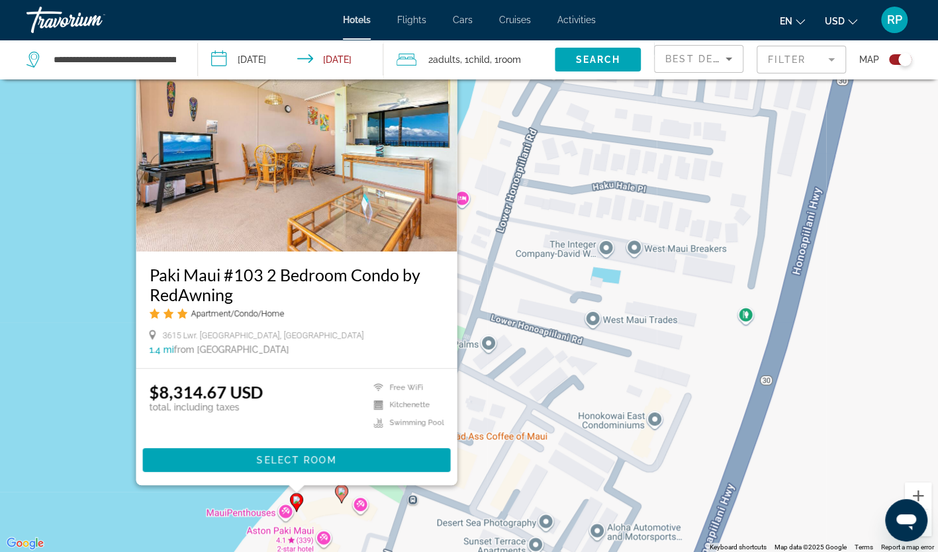
click at [144, 501] on div "To activate drag with keyboard, press Alt + Enter. Once in keyboard drag state,…" at bounding box center [469, 276] width 938 height 552
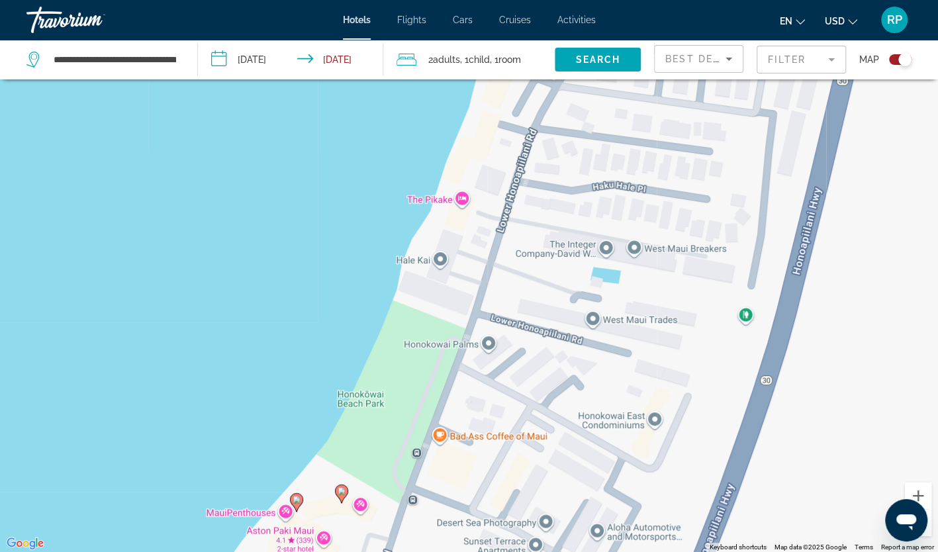
click at [340, 498] on icon "Main content" at bounding box center [341, 493] width 12 height 17
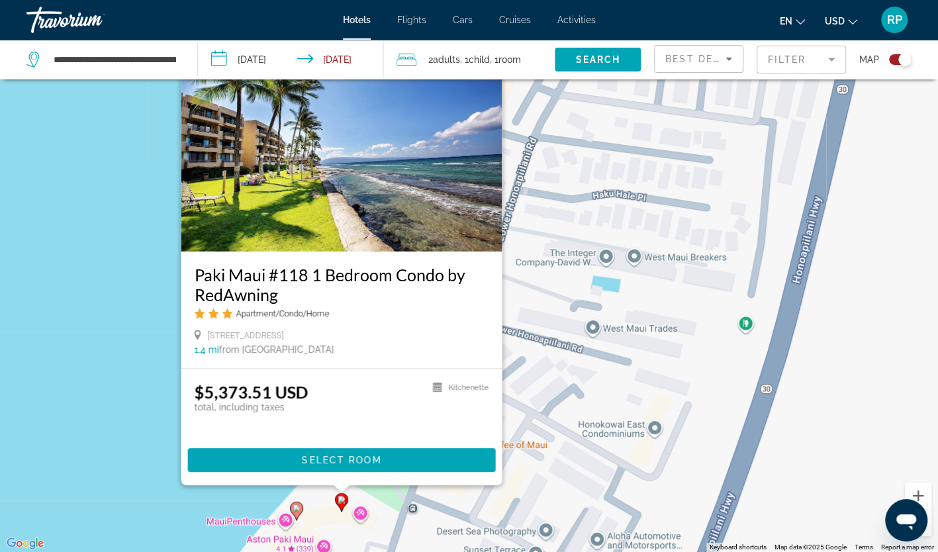
click at [146, 424] on div "To activate drag with keyboard, press Alt + Enter. Once in keyboard drag state,…" at bounding box center [469, 276] width 938 height 552
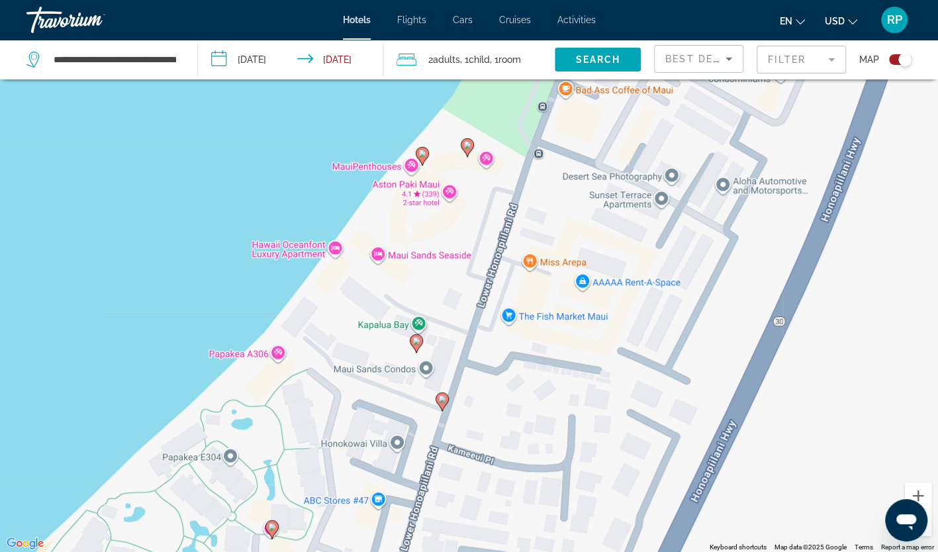
drag, startPoint x: 392, startPoint y: 407, endPoint x: 518, endPoint y: 44, distance: 384.1
click at [518, 44] on div "**********" at bounding box center [469, 316] width 938 height 632
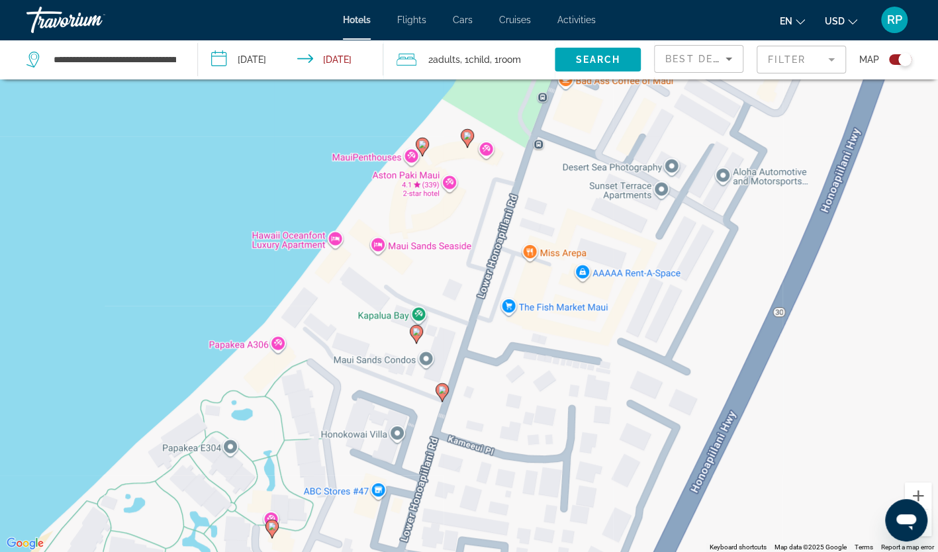
click at [416, 339] on icon "Main content" at bounding box center [416, 334] width 12 height 17
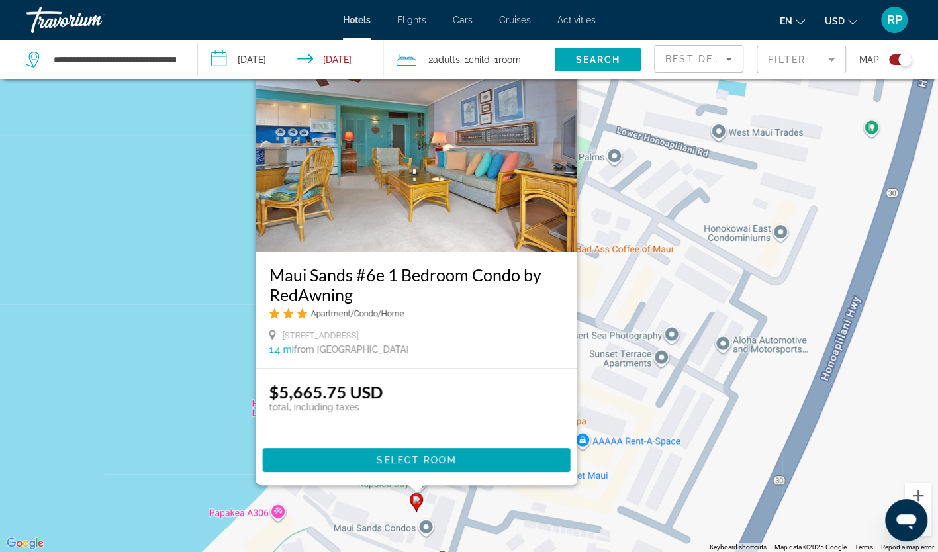
click at [446, 142] on img "Main content" at bounding box center [416, 146] width 321 height 212
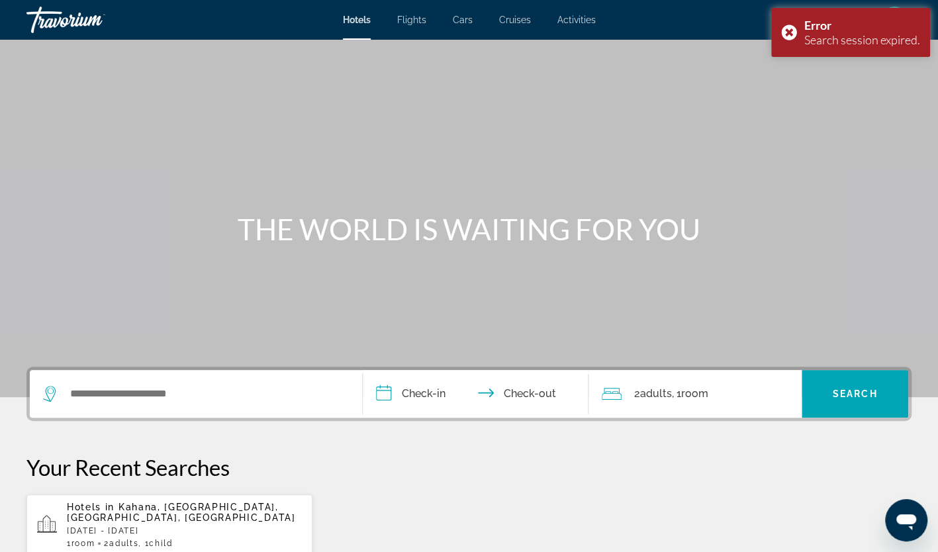
scroll to position [1, 0]
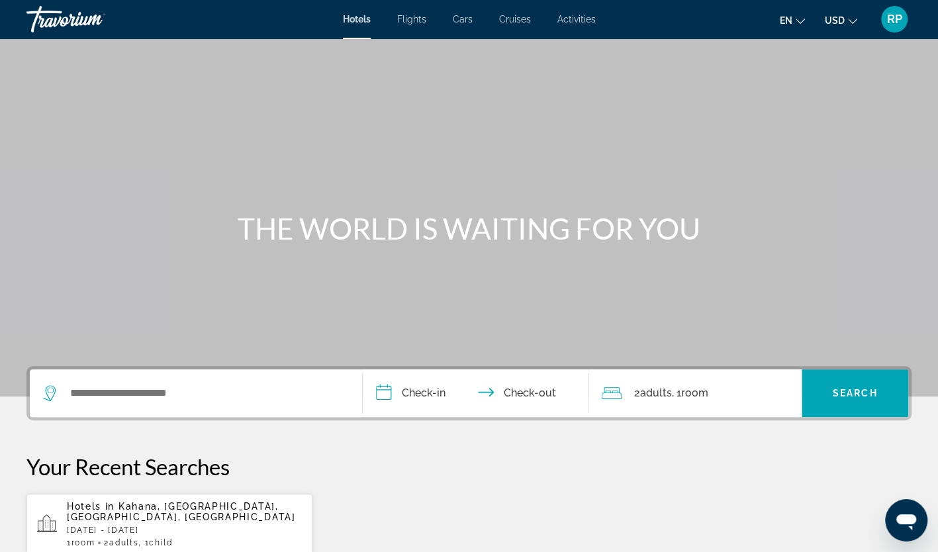
drag, startPoint x: 594, startPoint y: 200, endPoint x: 582, endPoint y: 147, distance: 54.3
click at [582, 147] on div "Main content" at bounding box center [469, 197] width 938 height 397
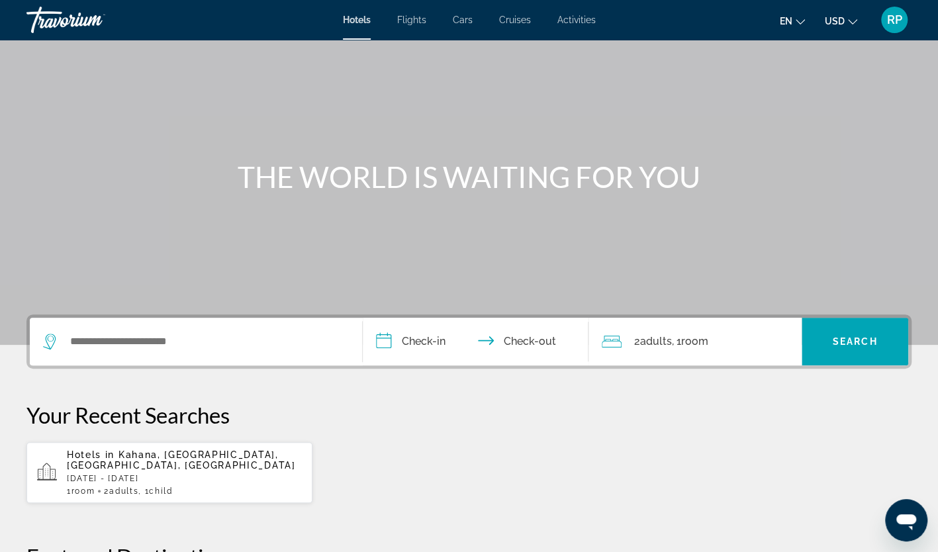
scroll to position [48, 0]
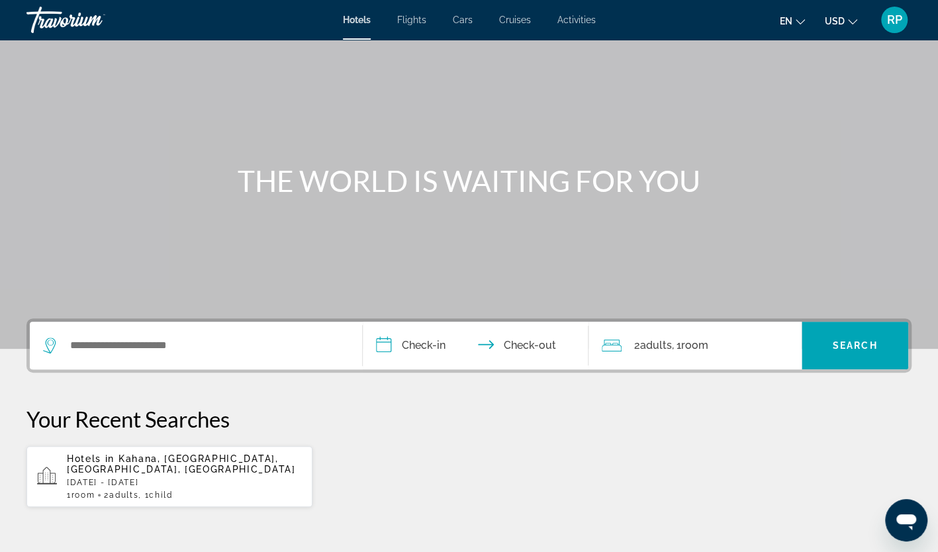
click at [175, 470] on p "Hotels in [GEOGRAPHIC_DATA], [GEOGRAPHIC_DATA], [GEOGRAPHIC_DATA], [GEOGRAPHIC_…" at bounding box center [184, 464] width 235 height 21
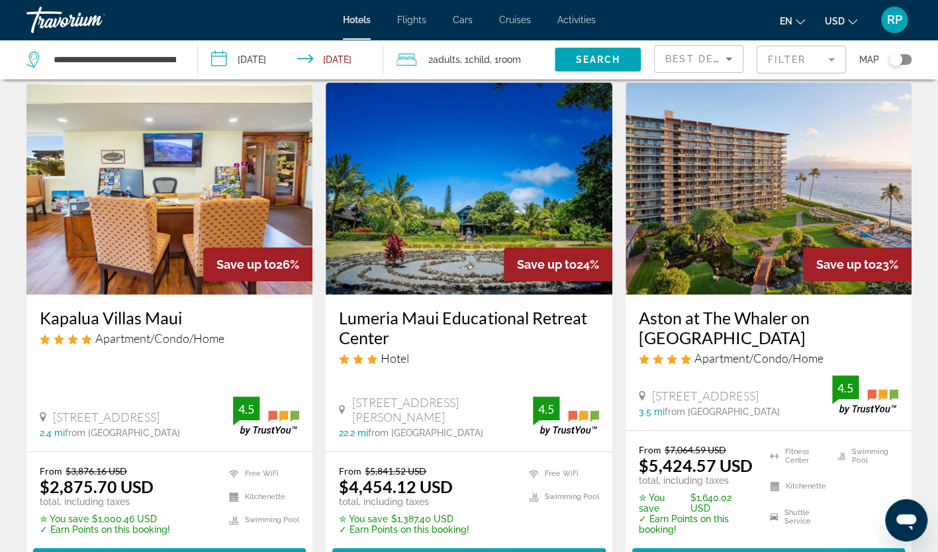
scroll to position [36, 0]
